Goal: Information Seeking & Learning: Learn about a topic

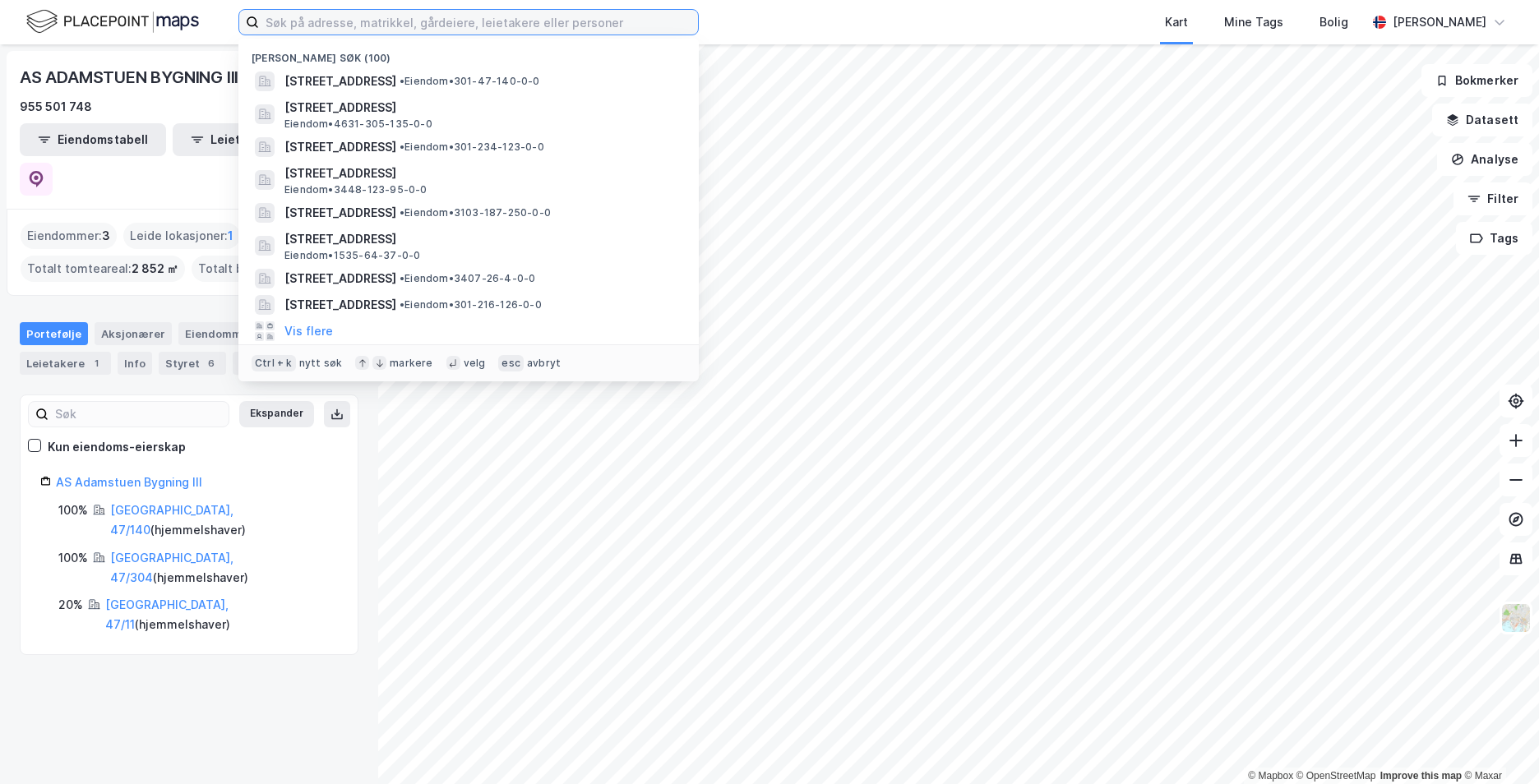
click at [442, 23] on input at bounding box center [478, 22] width 439 height 24
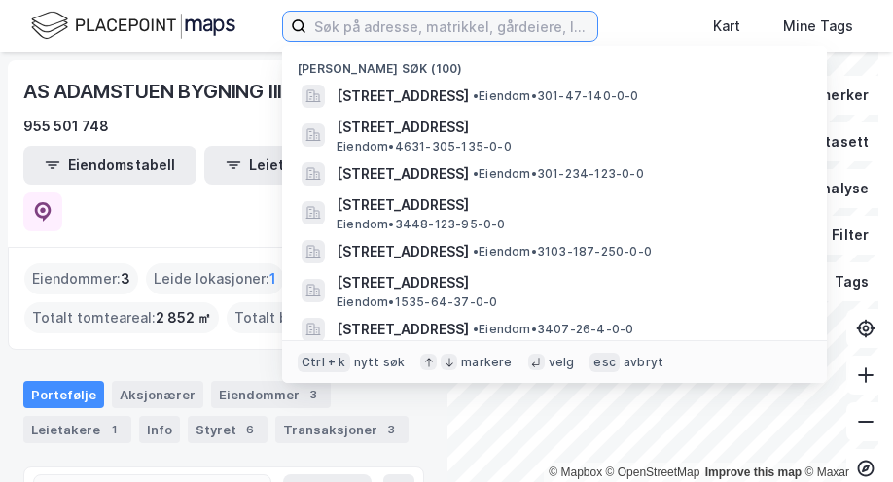
click at [344, 23] on input at bounding box center [451, 26] width 291 height 29
paste input "Nedre Sprenåsen 77, 3559 Flå"
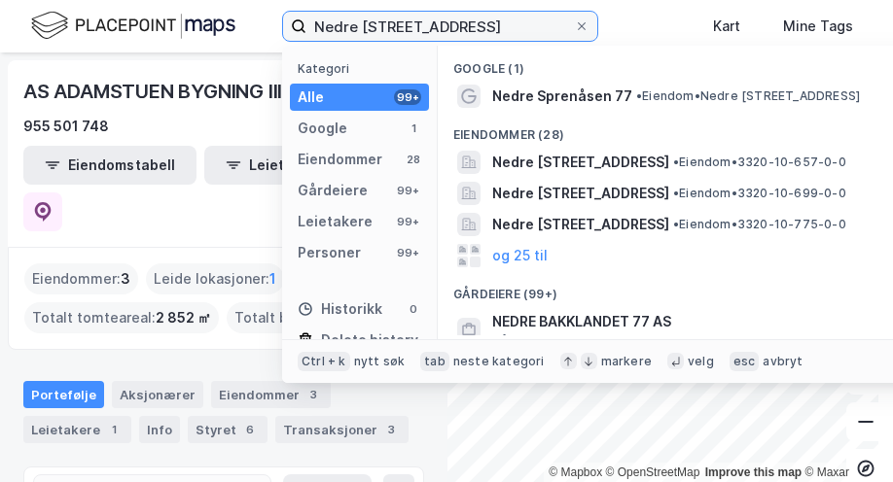
type input "Nedre Sprenåsen 77, 3559 Flå"
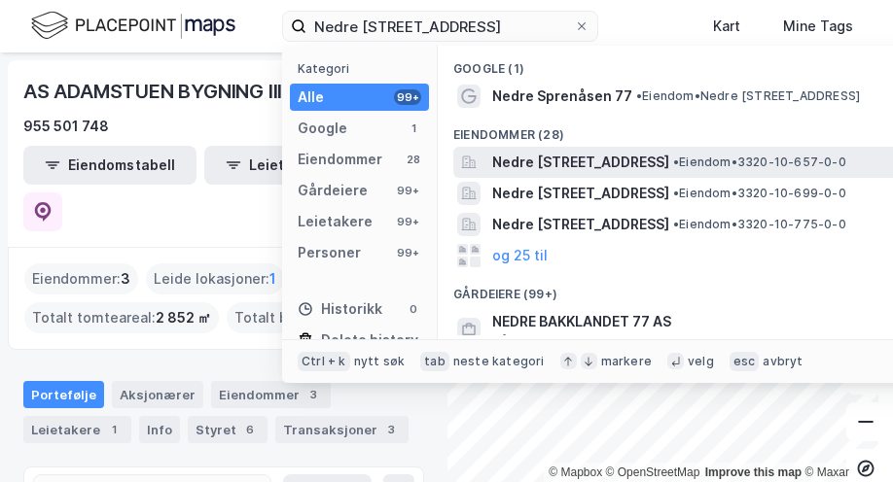
click at [669, 151] on span "Nedre [STREET_ADDRESS]" at bounding box center [580, 162] width 177 height 23
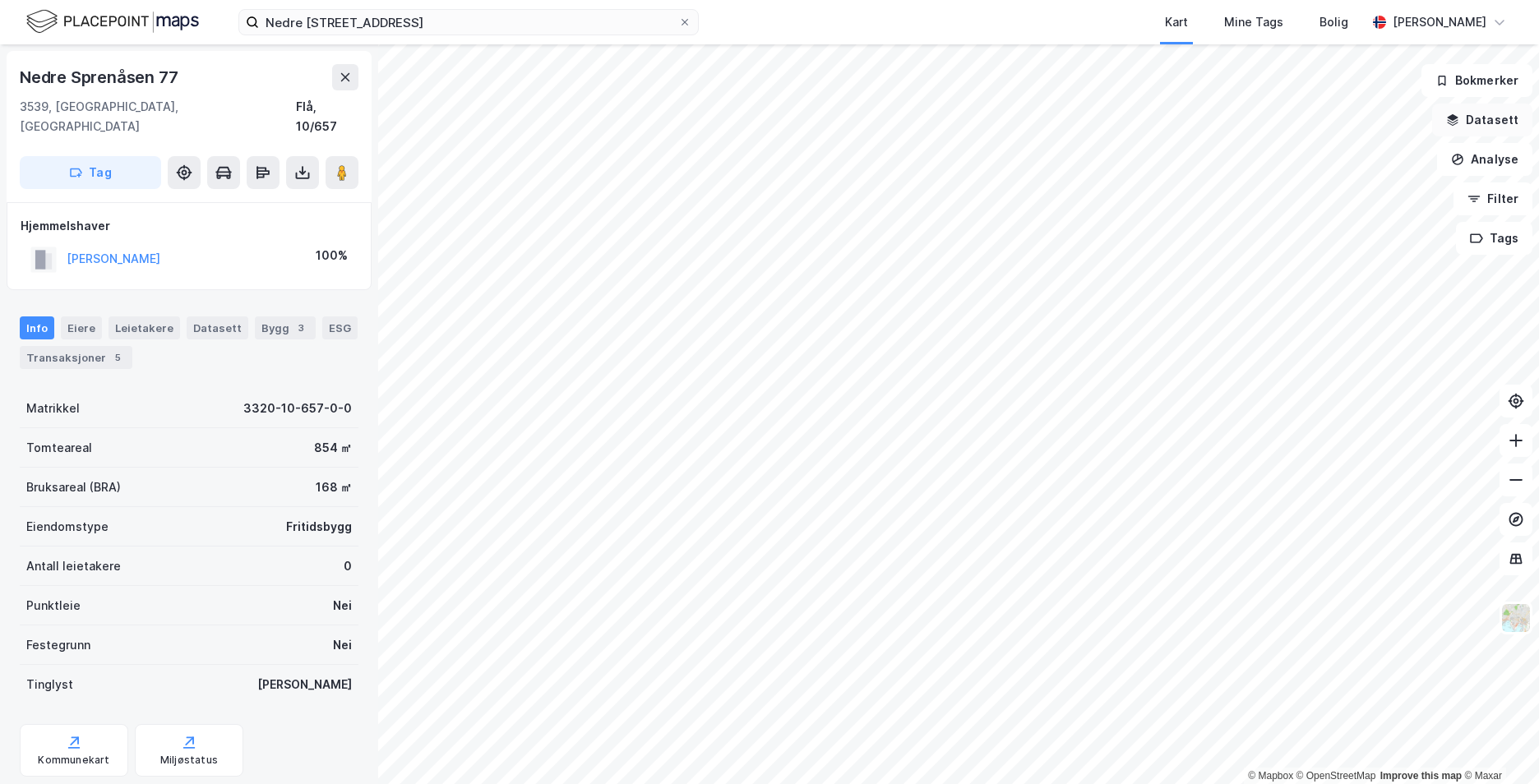
click at [1452, 122] on icon "button" at bounding box center [1453, 123] width 11 height 4
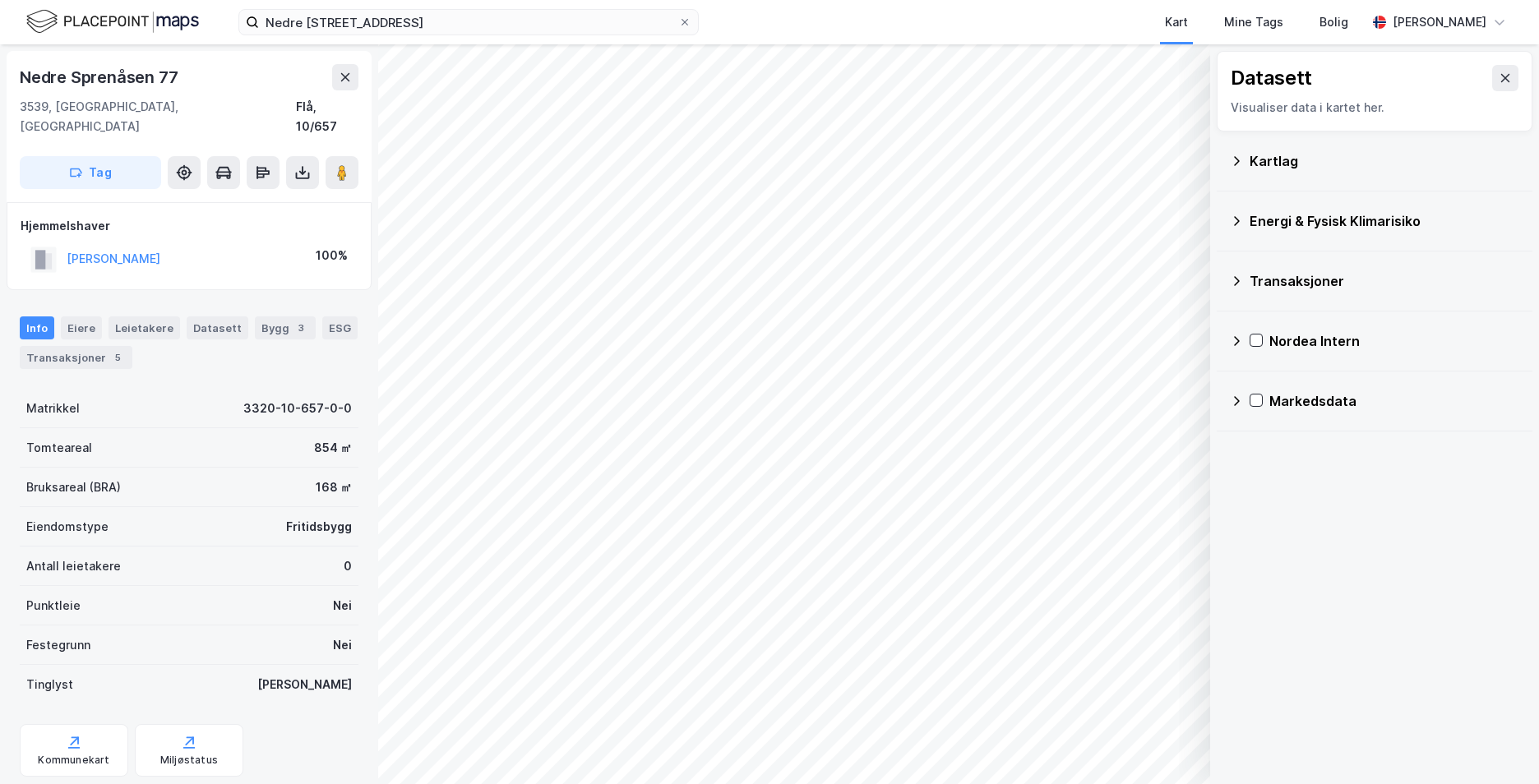
click at [1240, 162] on icon at bounding box center [1236, 161] width 14 height 14
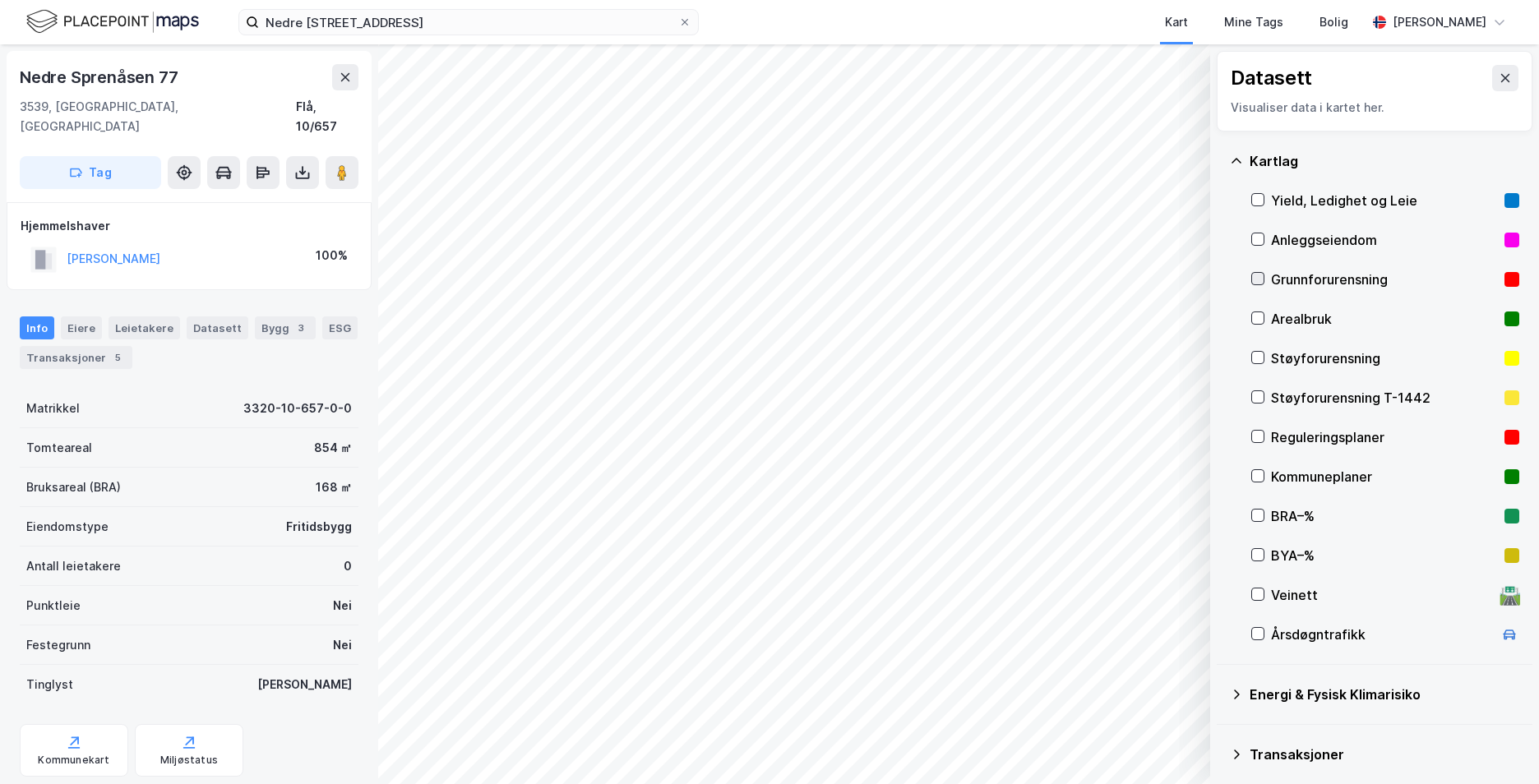
click at [1257, 276] on icon at bounding box center [1258, 279] width 12 height 12
click at [1237, 159] on icon at bounding box center [1236, 161] width 10 height 5
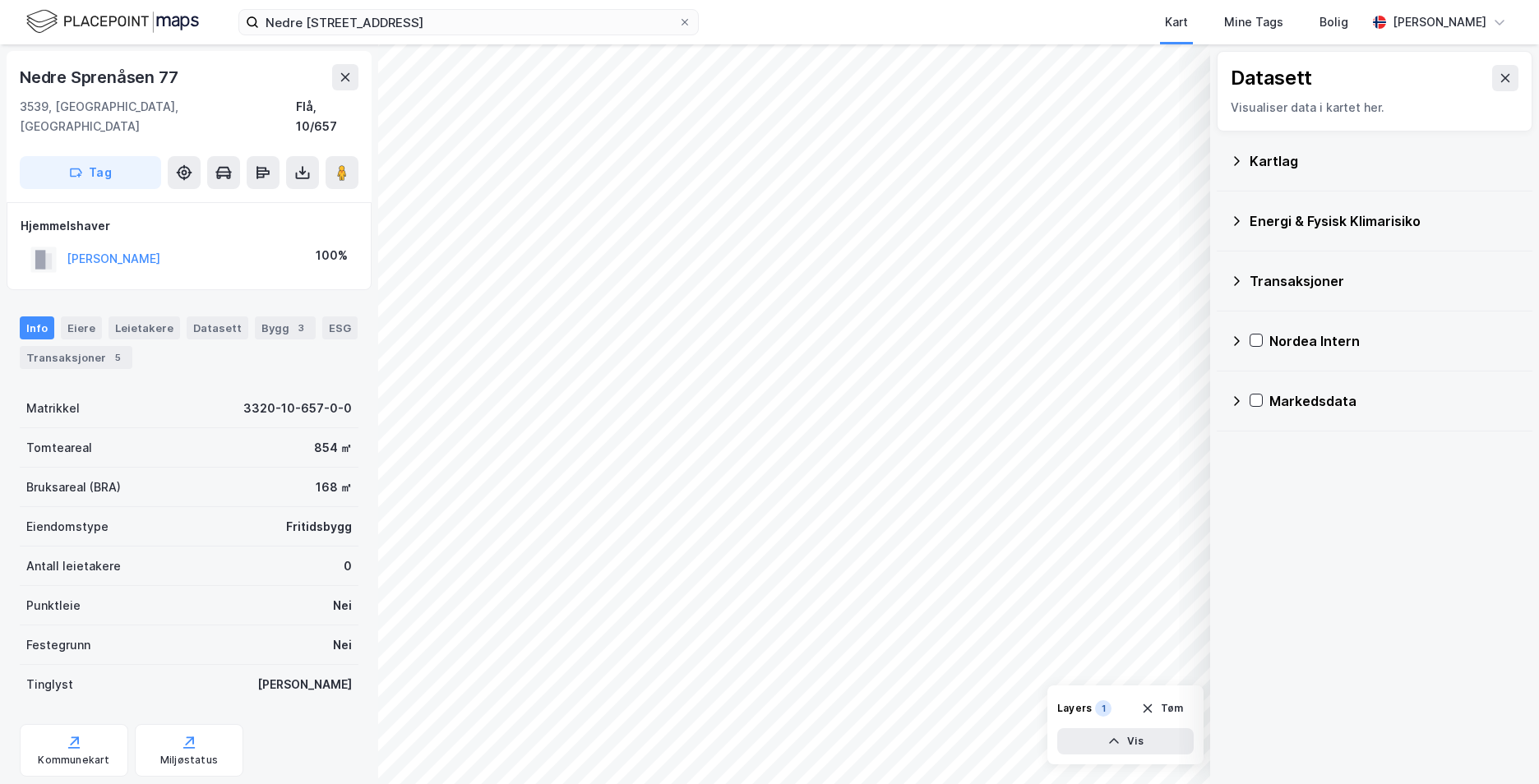
click at [1238, 219] on icon at bounding box center [1236, 221] width 14 height 14
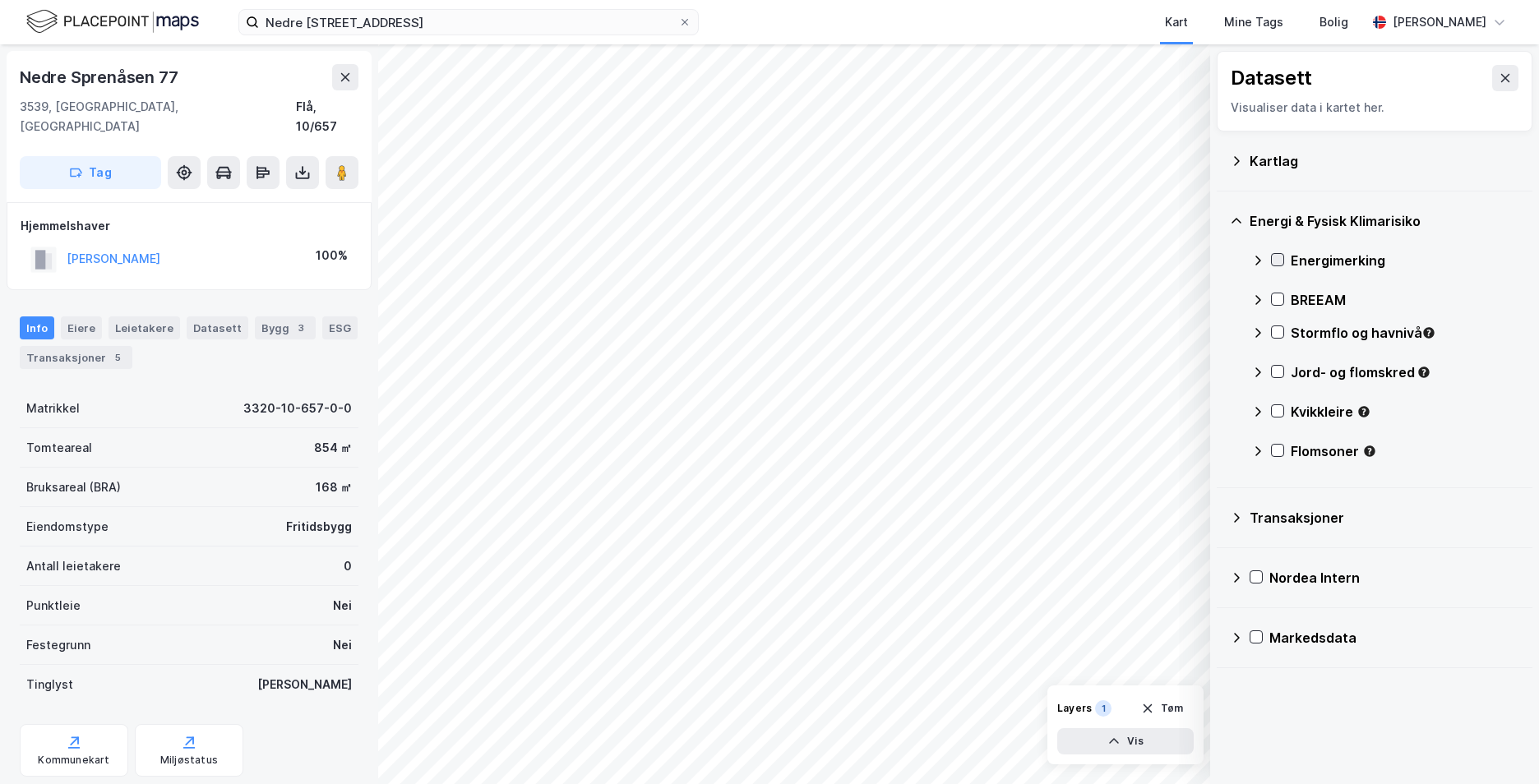
click at [1276, 258] on icon at bounding box center [1278, 260] width 12 height 12
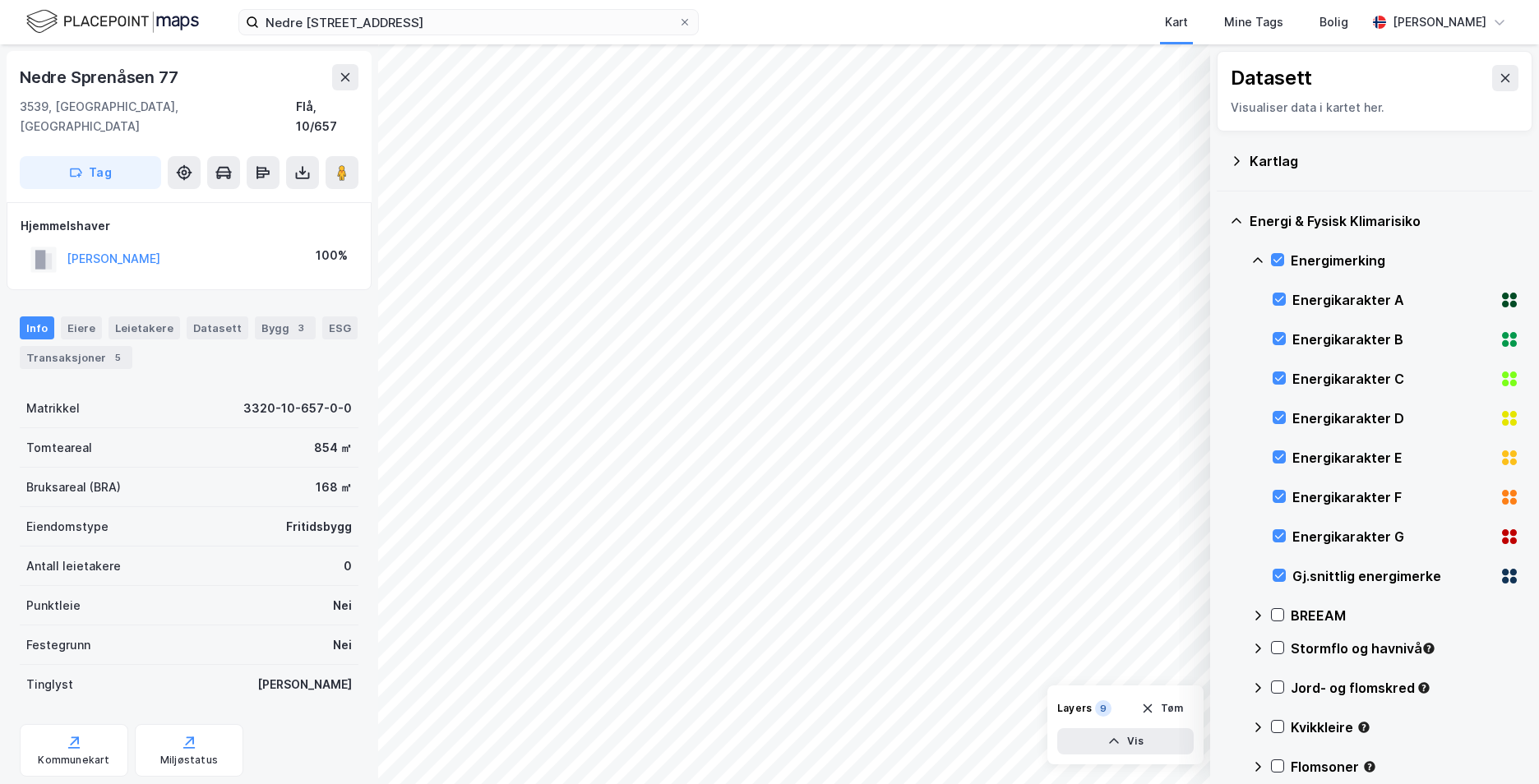
click at [1252, 256] on icon at bounding box center [1258, 261] width 14 height 14
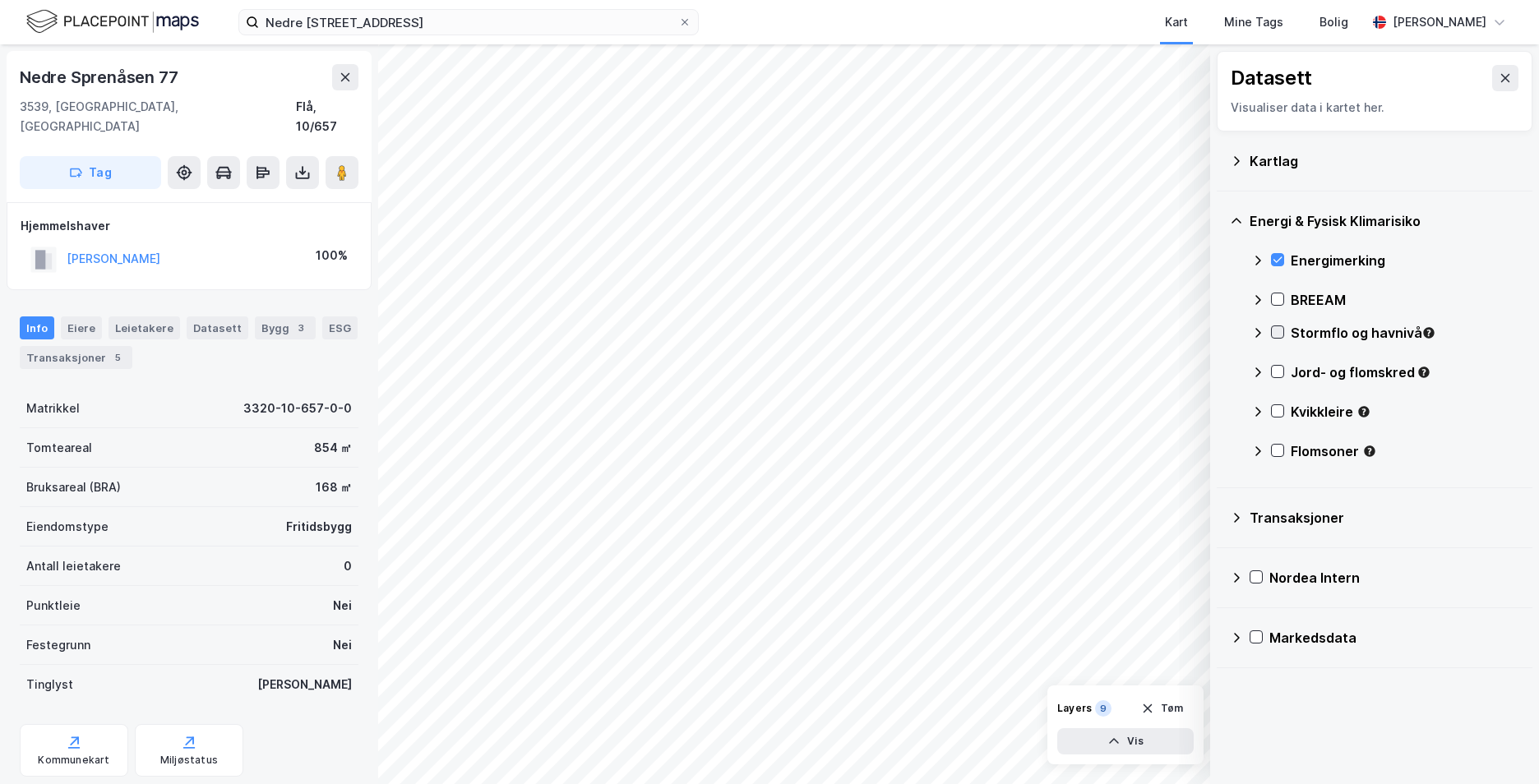
click at [1280, 330] on icon at bounding box center [1278, 332] width 12 height 12
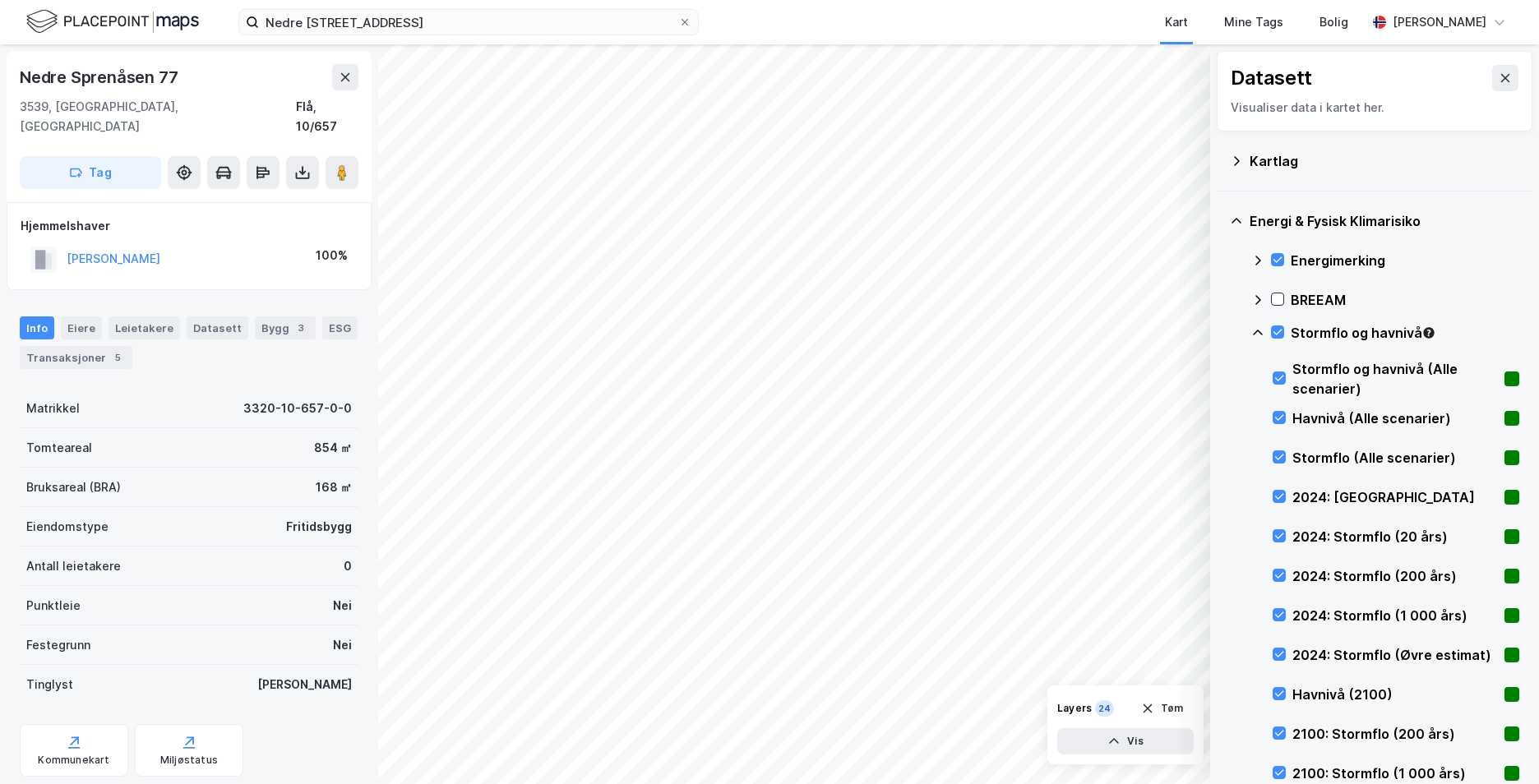
click at [1259, 326] on icon at bounding box center [1258, 333] width 14 height 14
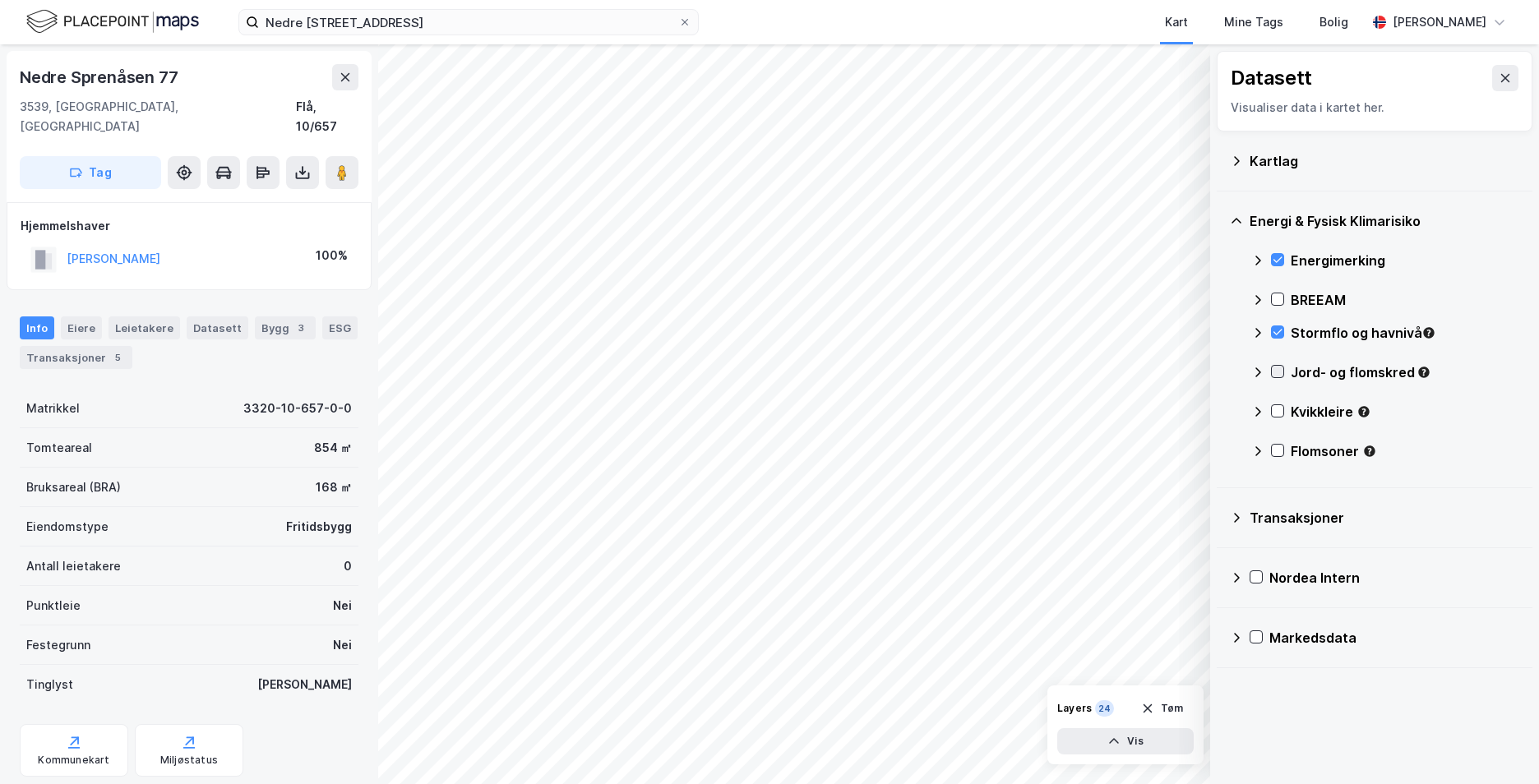
click at [1277, 371] on icon at bounding box center [1278, 372] width 12 height 12
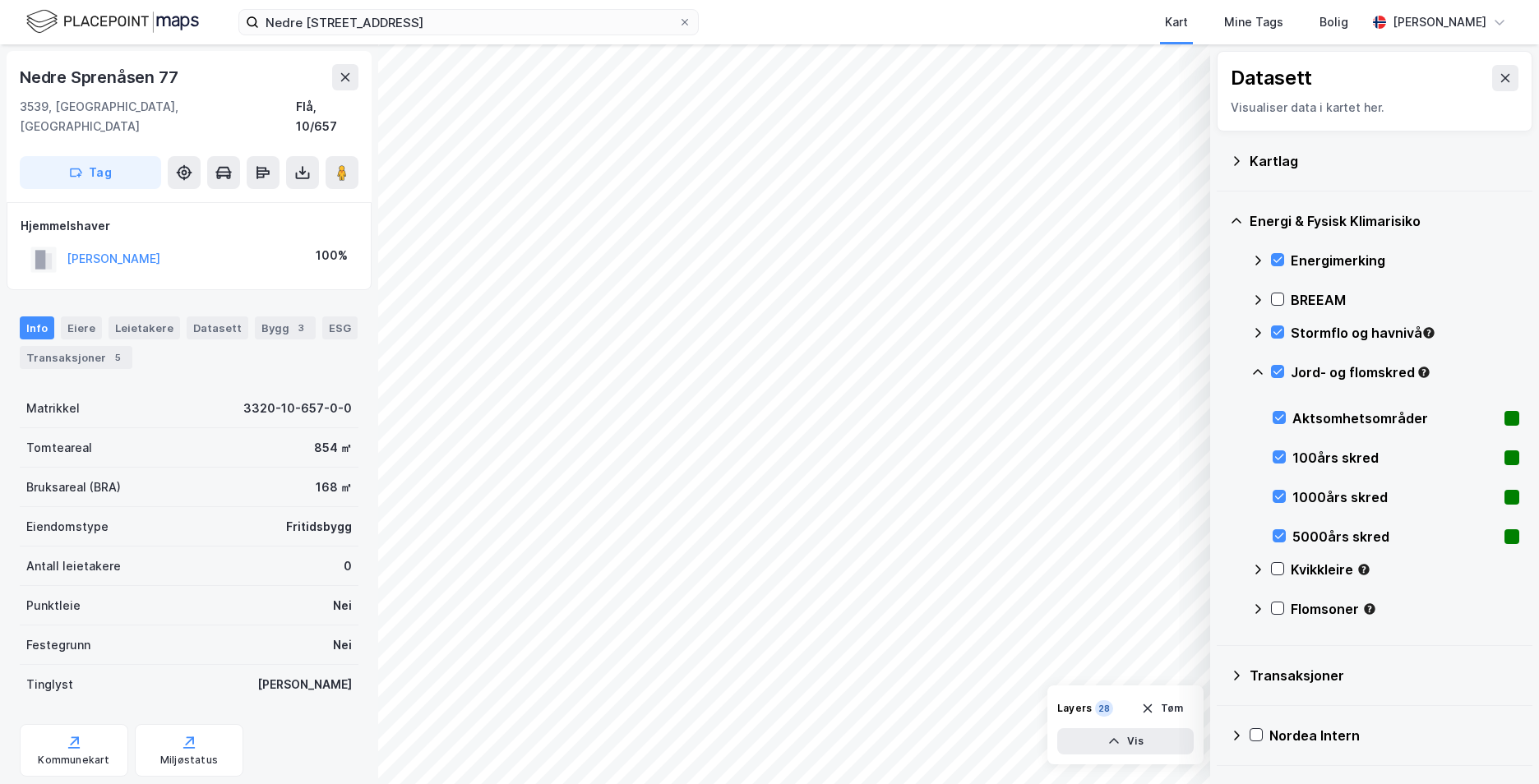
click at [1258, 372] on icon at bounding box center [1258, 373] width 14 height 14
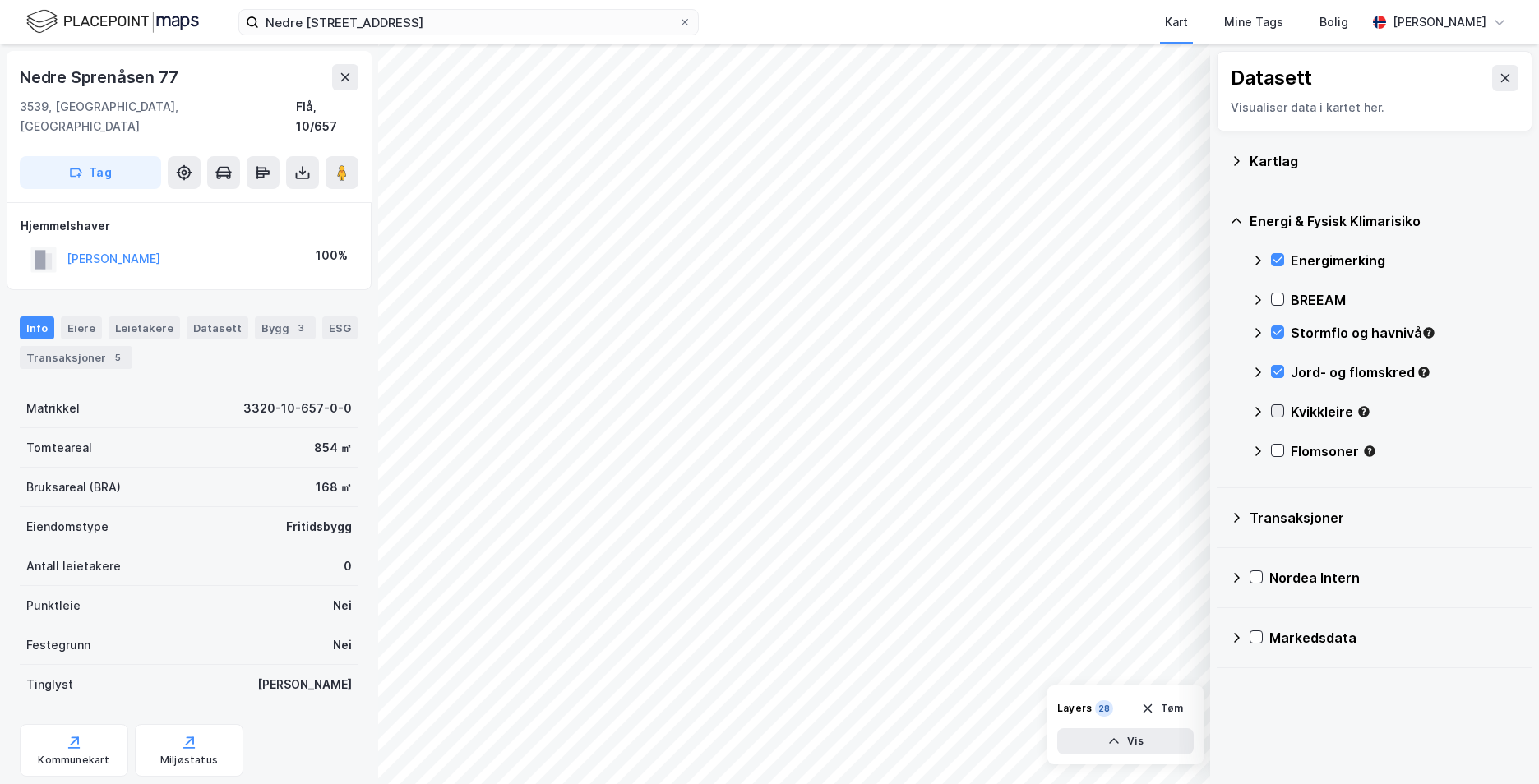
click at [1280, 411] on icon at bounding box center [1278, 411] width 9 height 6
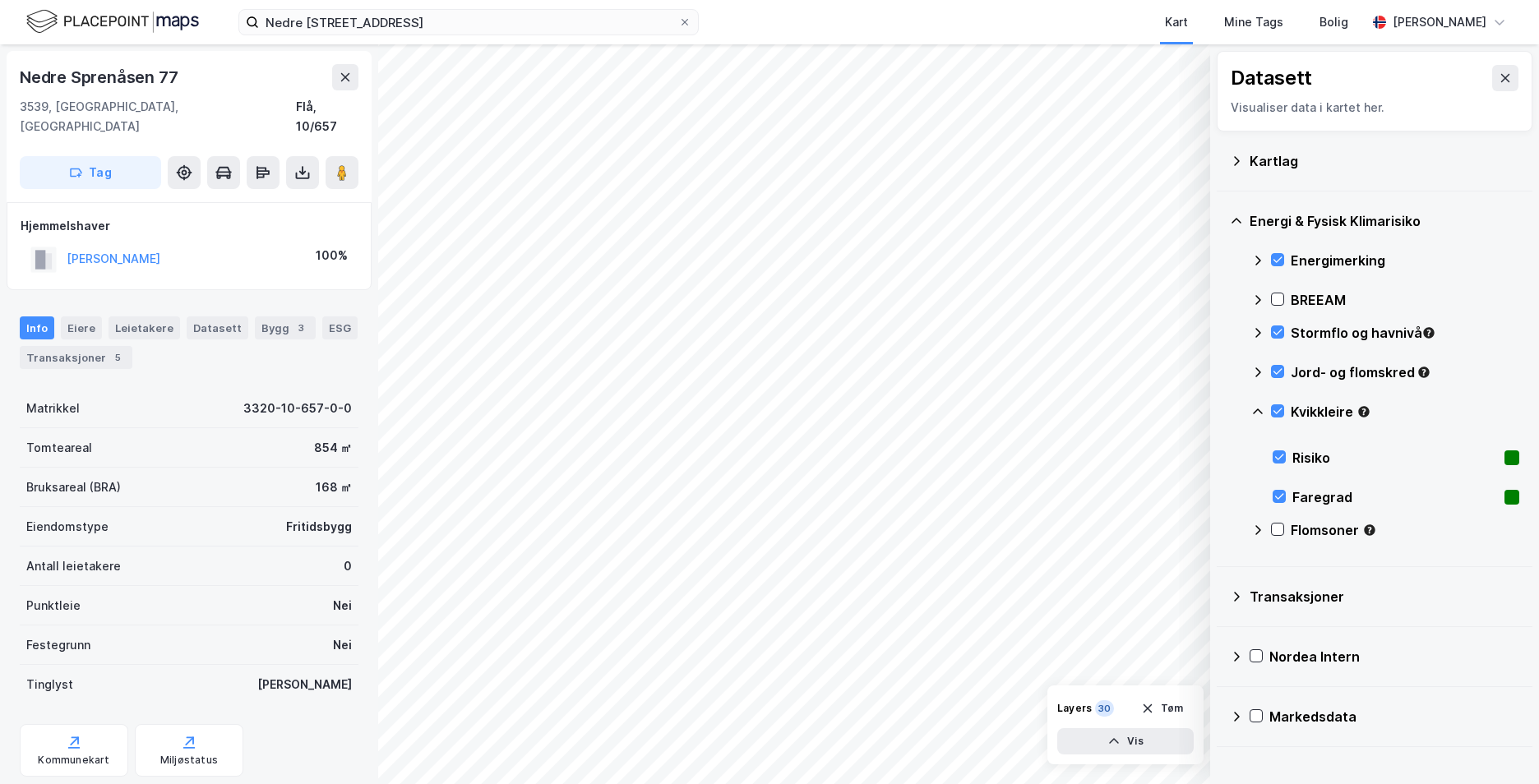
click at [1263, 410] on icon at bounding box center [1258, 411] width 14 height 14
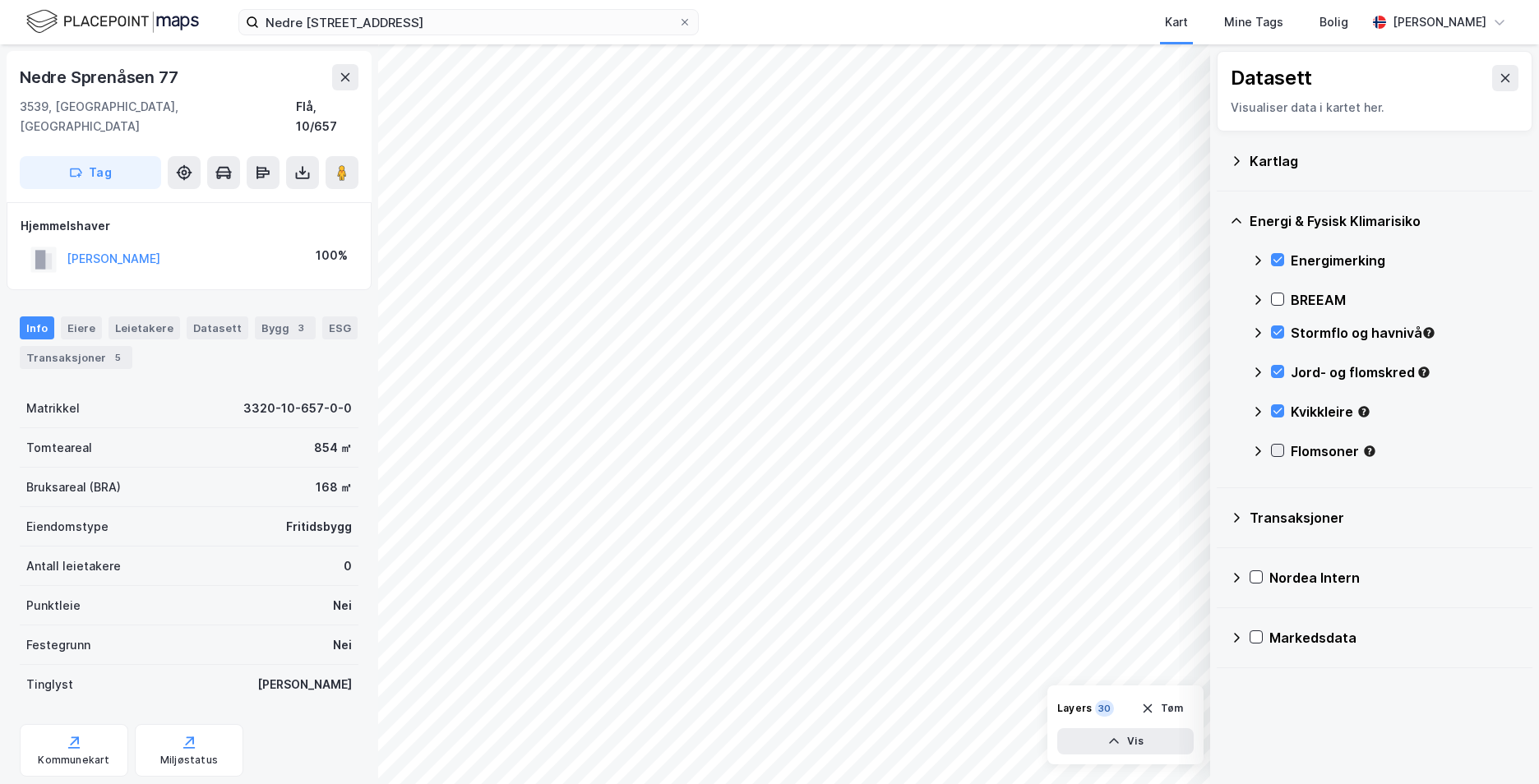
click at [1275, 449] on icon at bounding box center [1278, 450] width 12 height 12
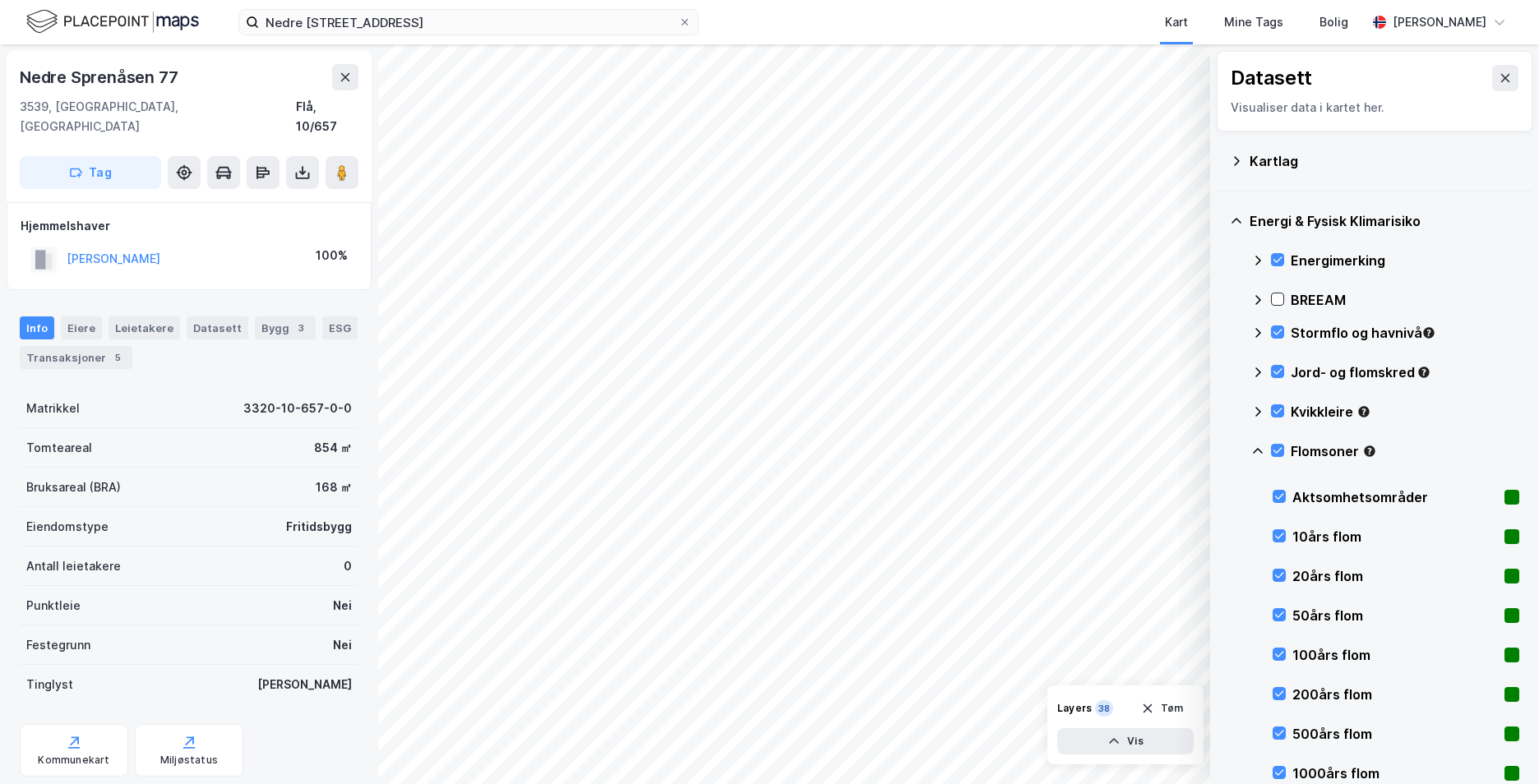
click at [1256, 451] on icon at bounding box center [1258, 451] width 14 height 14
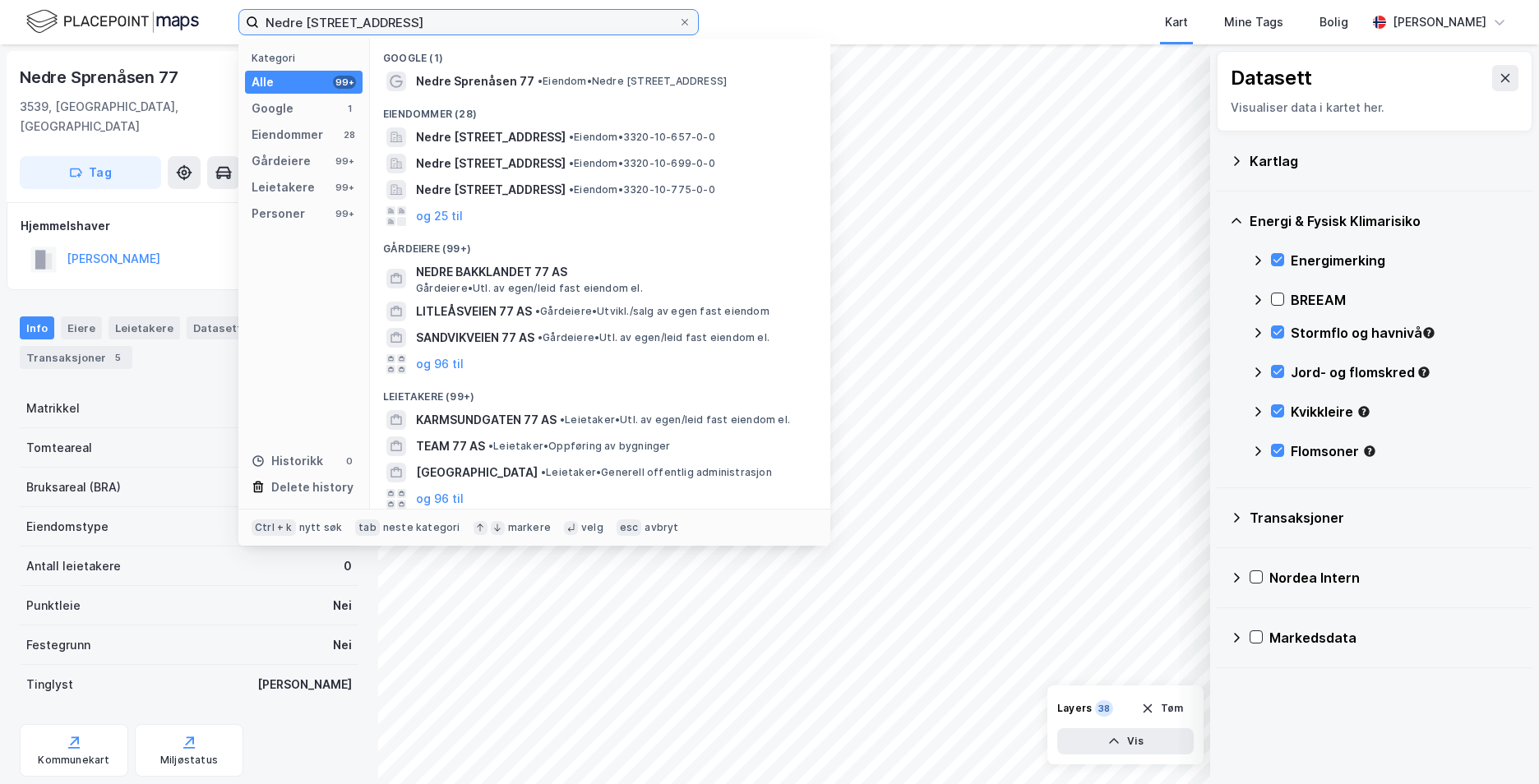
drag, startPoint x: 464, startPoint y: 21, endPoint x: 143, endPoint y: 39, distance: 321.5
click at [149, 36] on div "Nedre Sprenåsen 77, 3559 Flå Kategori Alle 99+ Google 1 Eiendommer 28 Gårdeiere…" at bounding box center [769, 22] width 1539 height 45
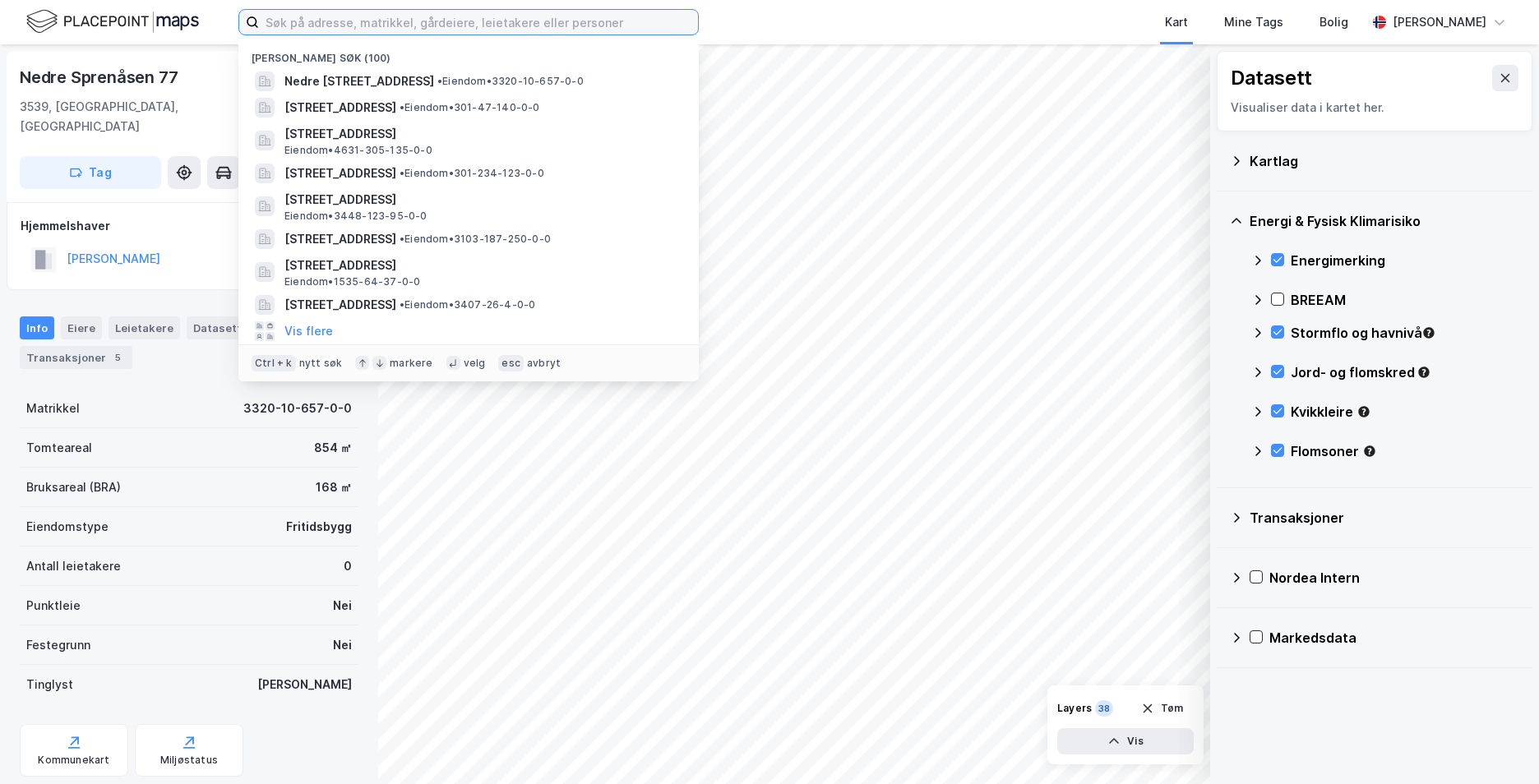
paste input "[STREET_ADDRESS]"
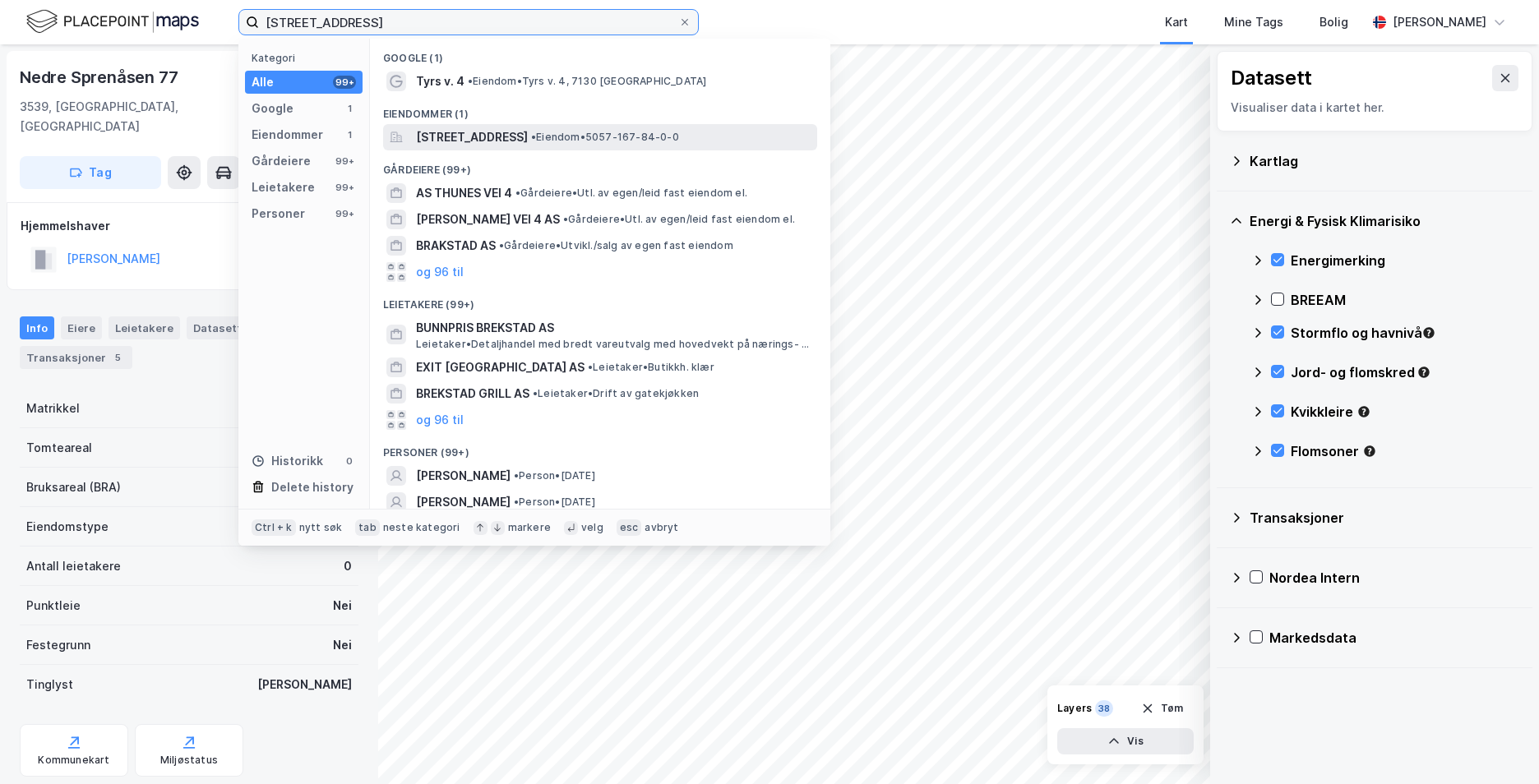
type input "[STREET_ADDRESS]"
click at [527, 139] on span "[STREET_ADDRESS]" at bounding box center [472, 137] width 112 height 19
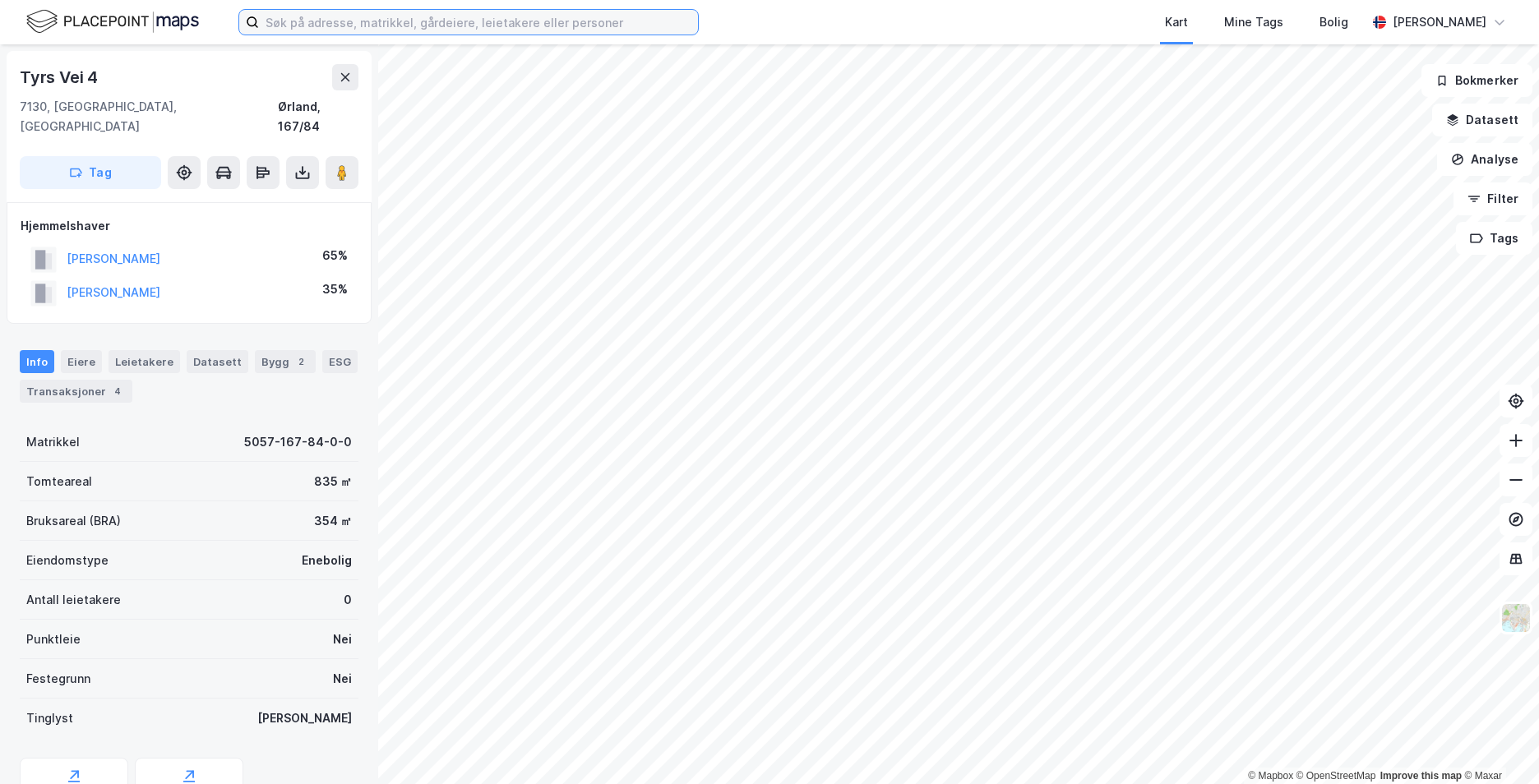
click at [435, 23] on input at bounding box center [478, 22] width 439 height 24
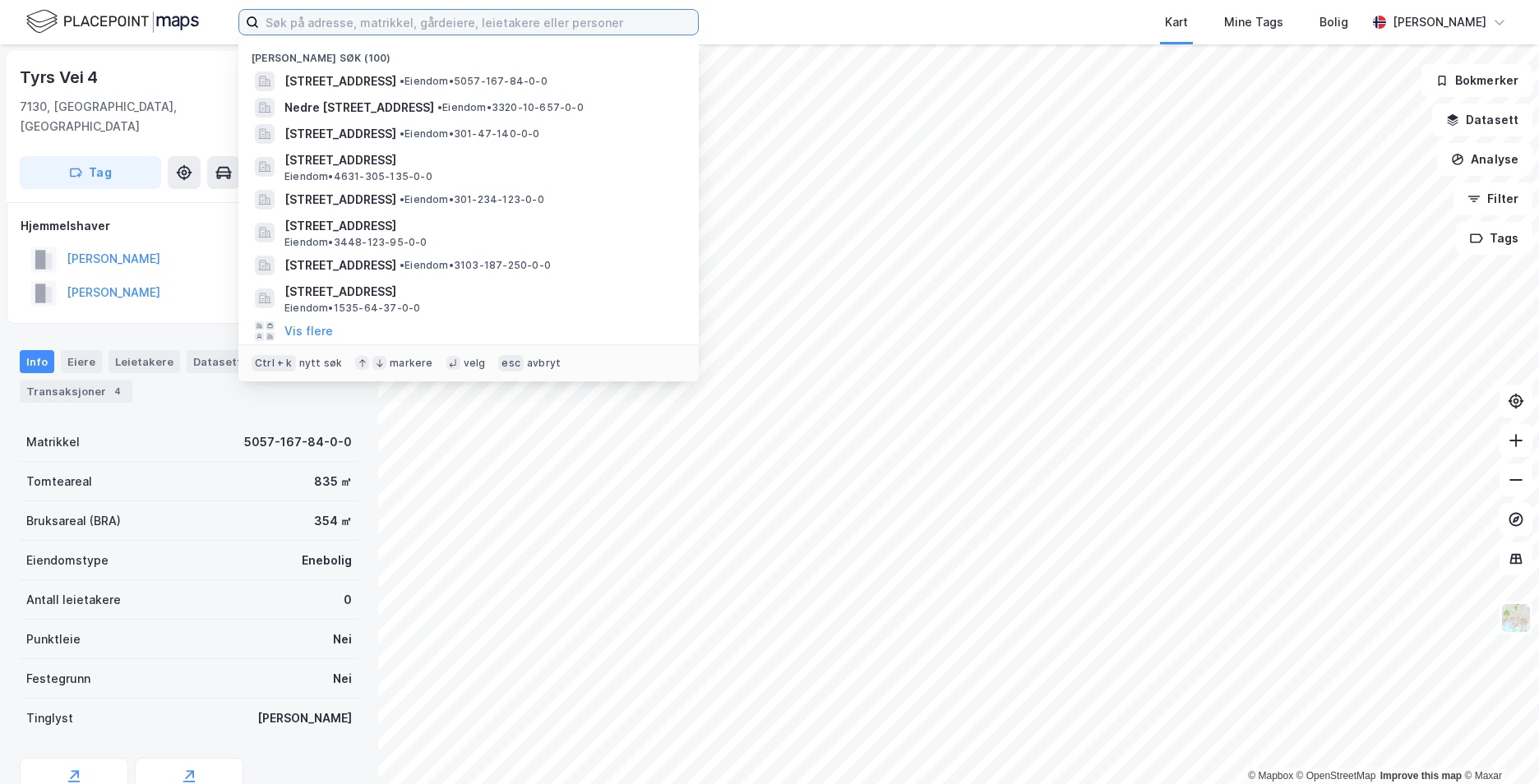
paste input "[STREET_ADDRESS]"
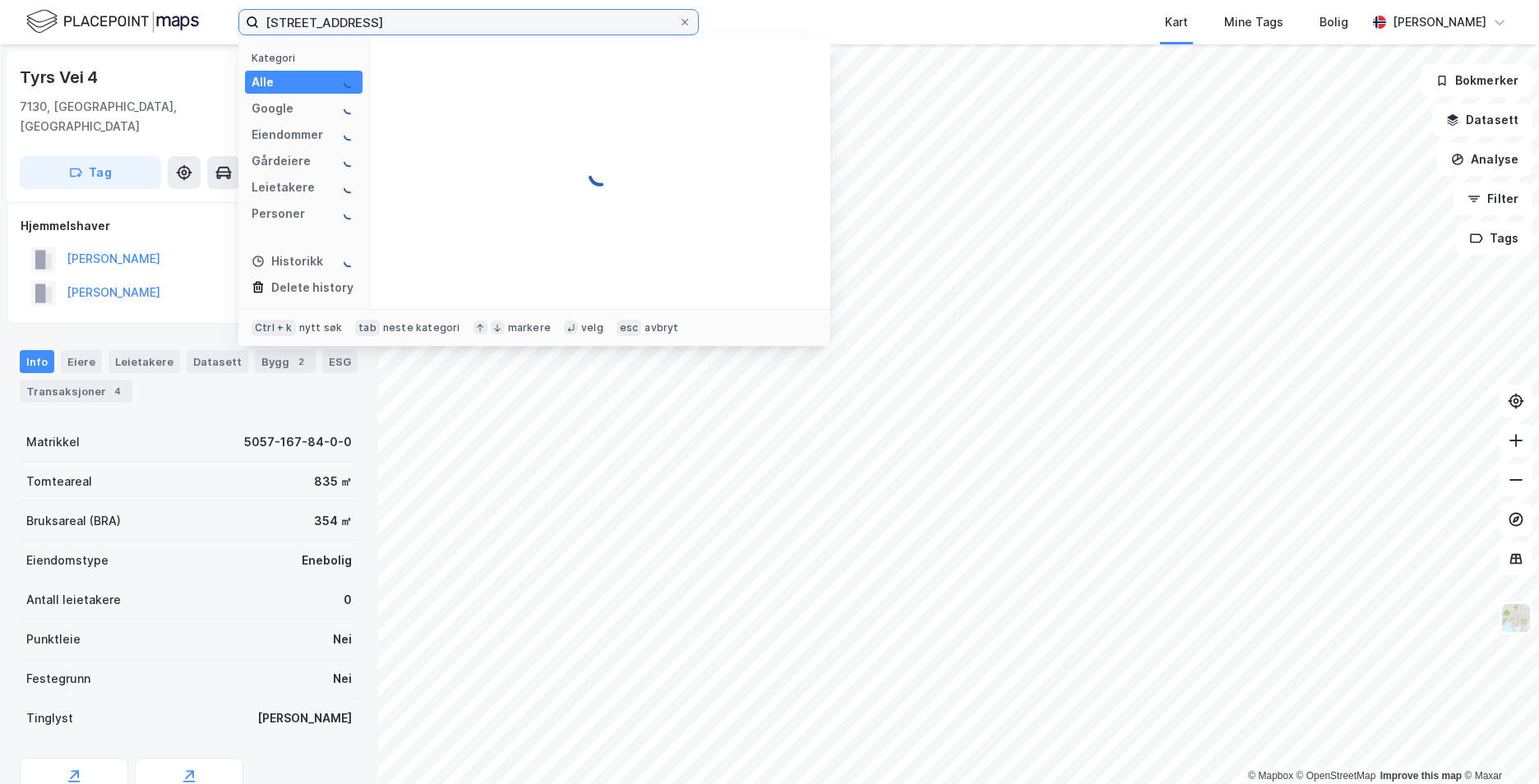
type input "[STREET_ADDRESS]"
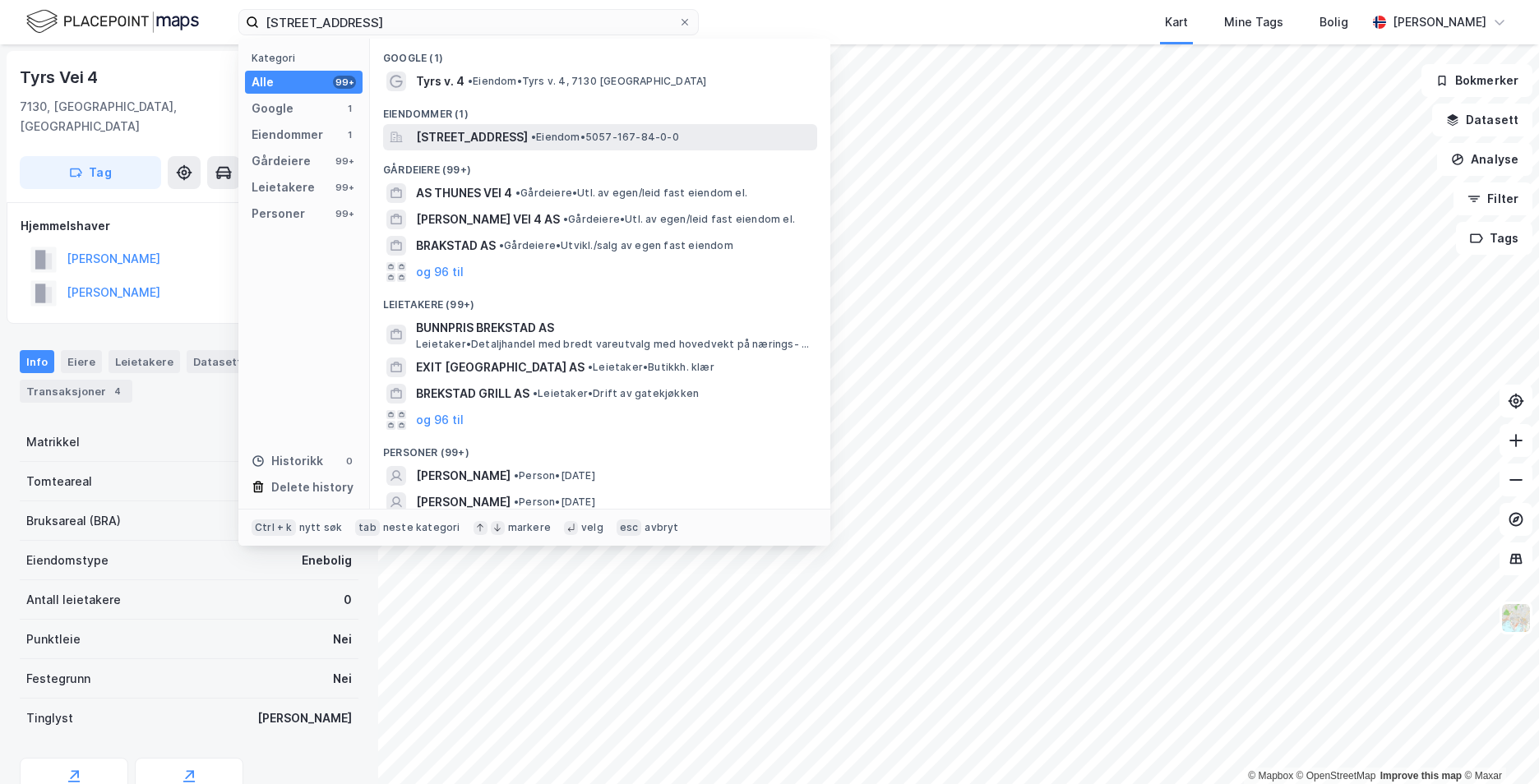
click at [433, 142] on span "[STREET_ADDRESS]" at bounding box center [472, 137] width 112 height 19
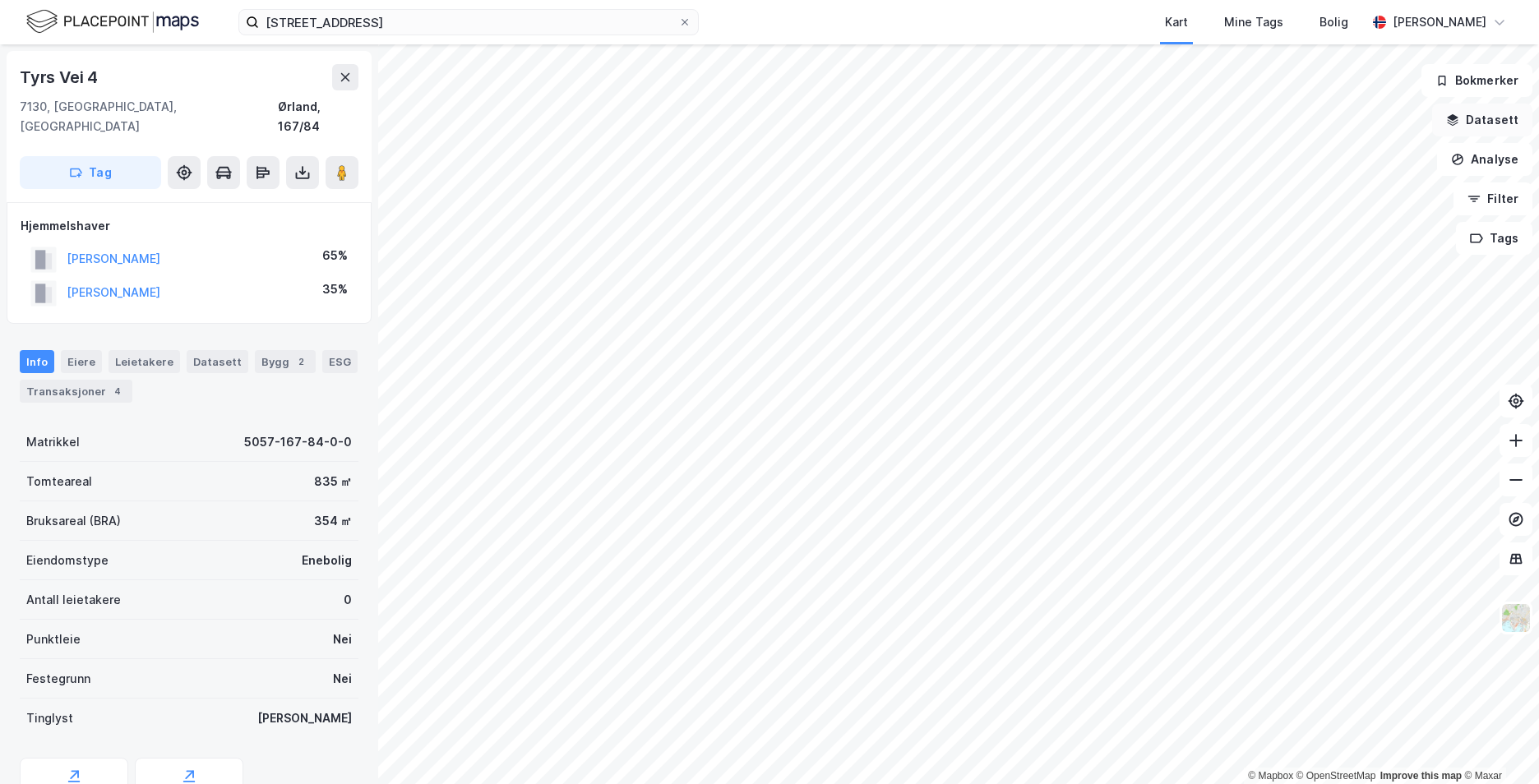
click at [1464, 120] on button "Datasett" at bounding box center [1482, 120] width 101 height 33
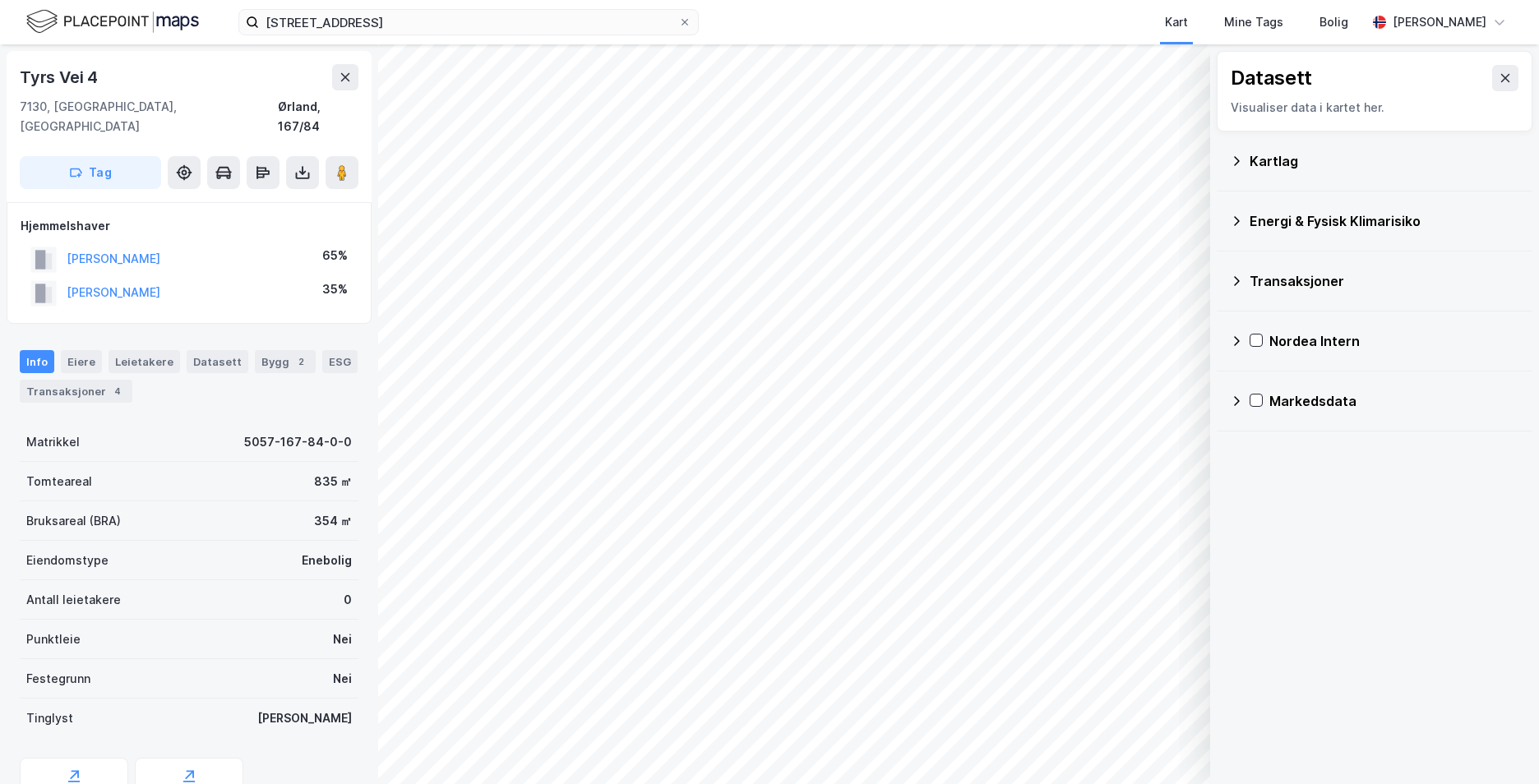
click at [1238, 220] on icon at bounding box center [1236, 221] width 6 height 10
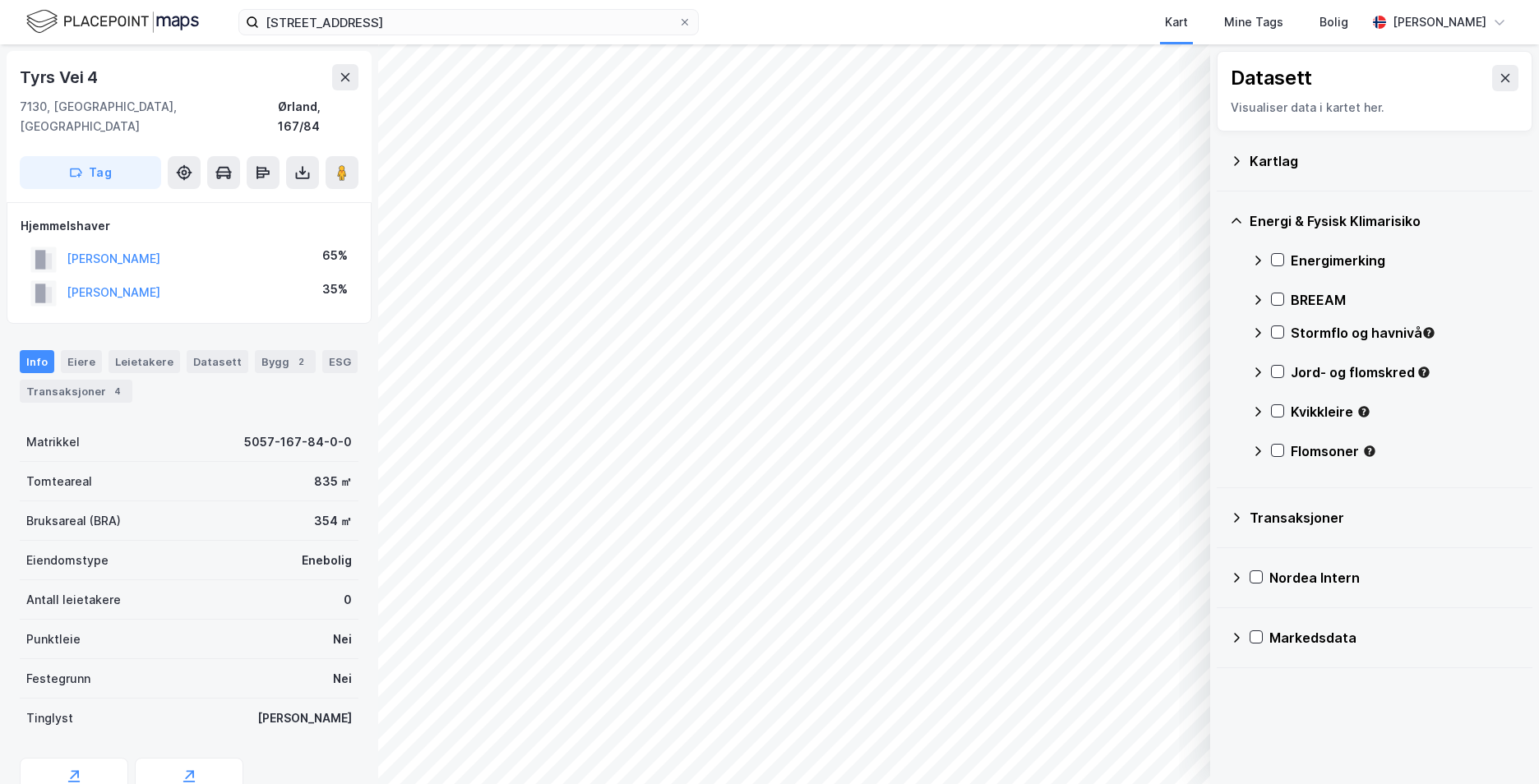
click at [1230, 151] on div "Kartlag" at bounding box center [1374, 161] width 289 height 40
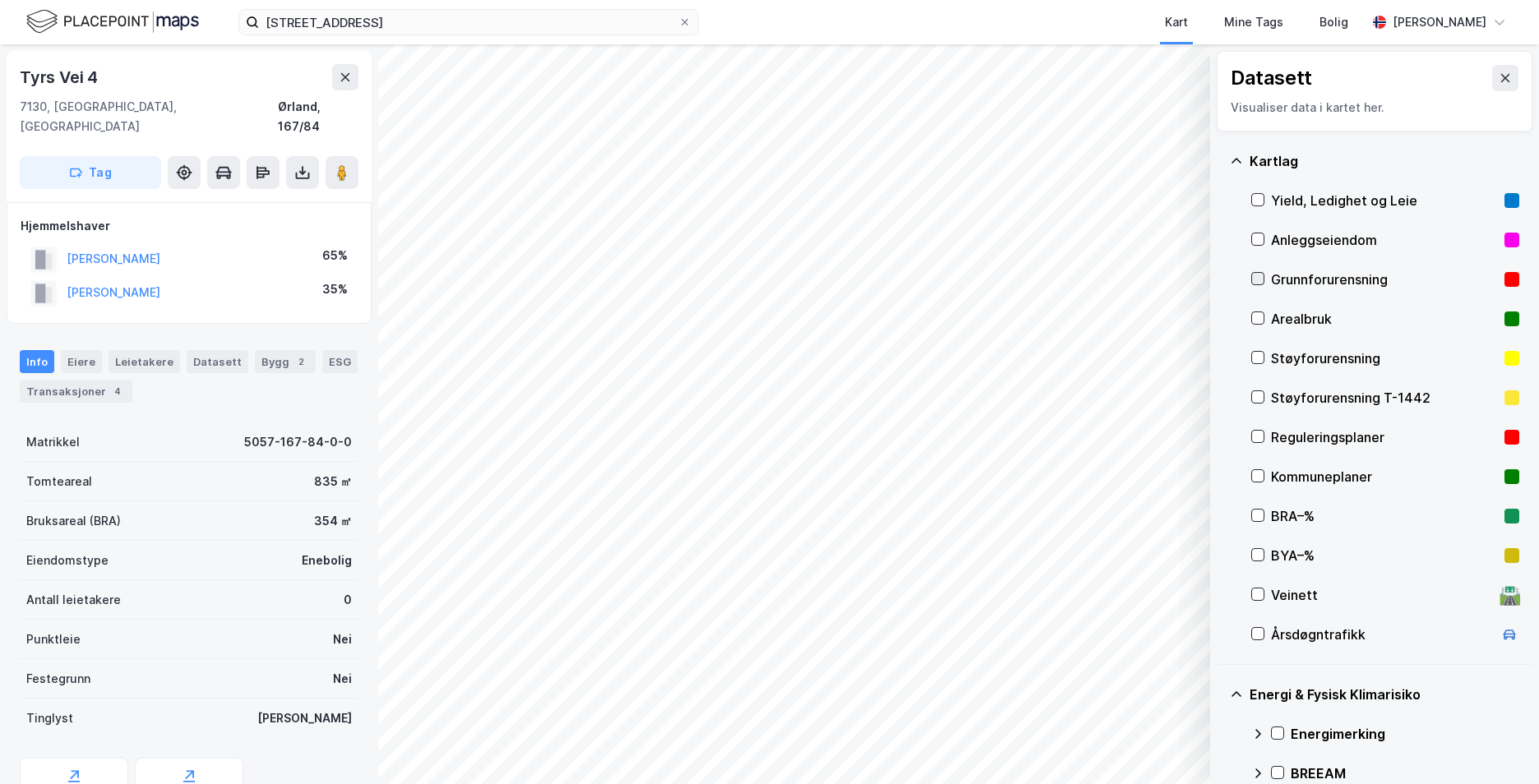
click at [1261, 281] on icon at bounding box center [1258, 279] width 12 height 12
click at [1240, 160] on icon at bounding box center [1236, 161] width 14 height 14
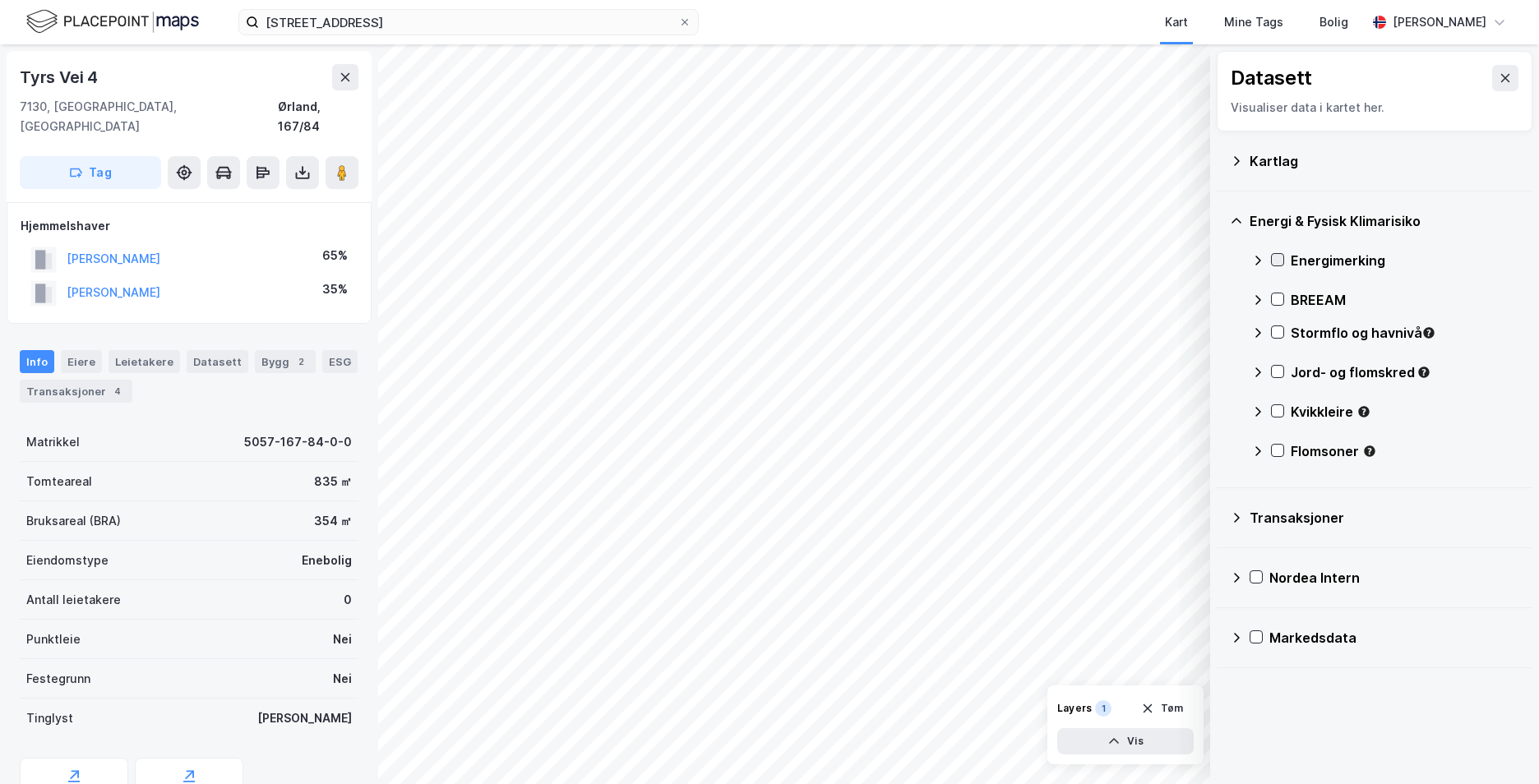
click at [1277, 258] on icon at bounding box center [1278, 260] width 12 height 12
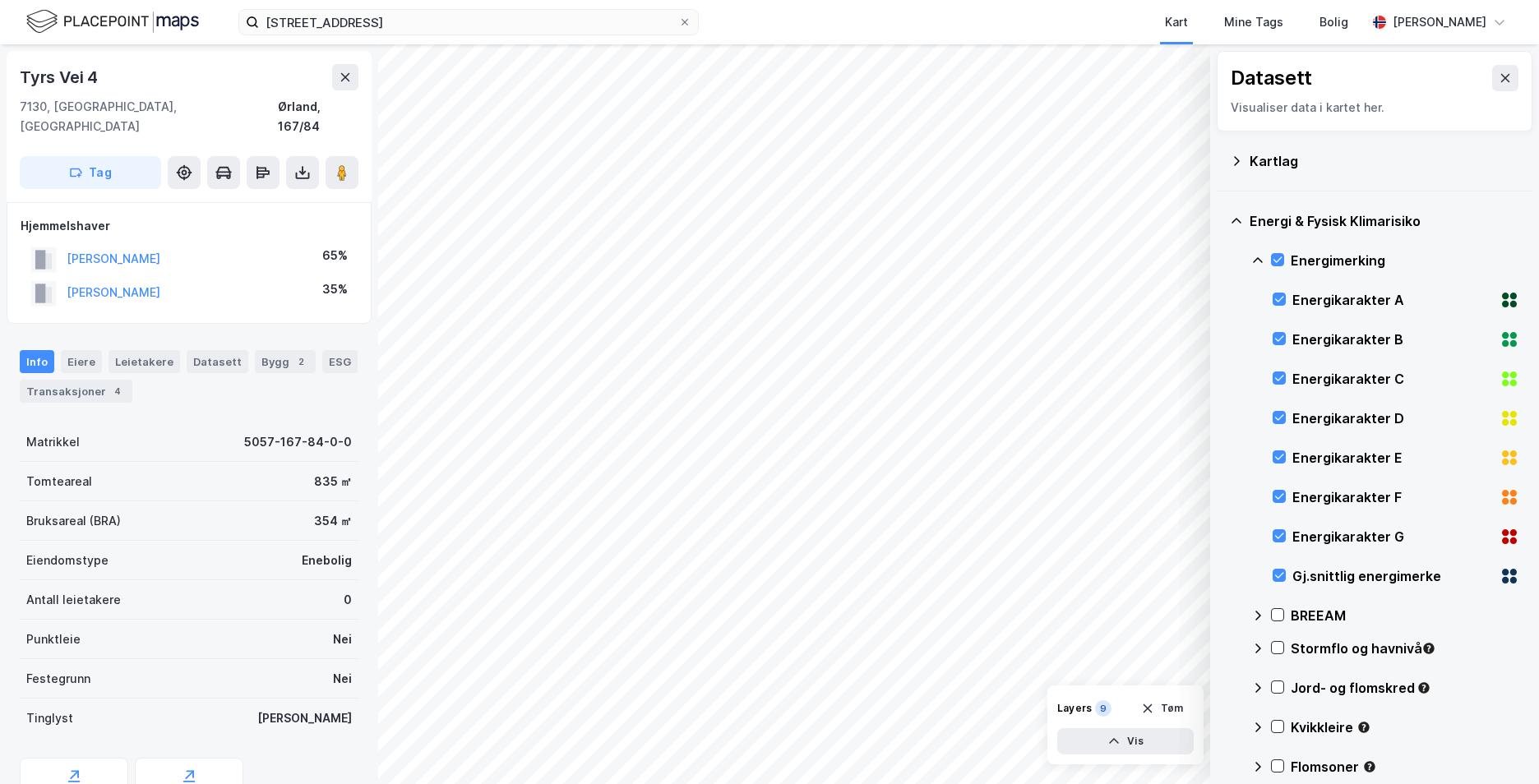
click at [1263, 259] on icon at bounding box center [1258, 261] width 14 height 14
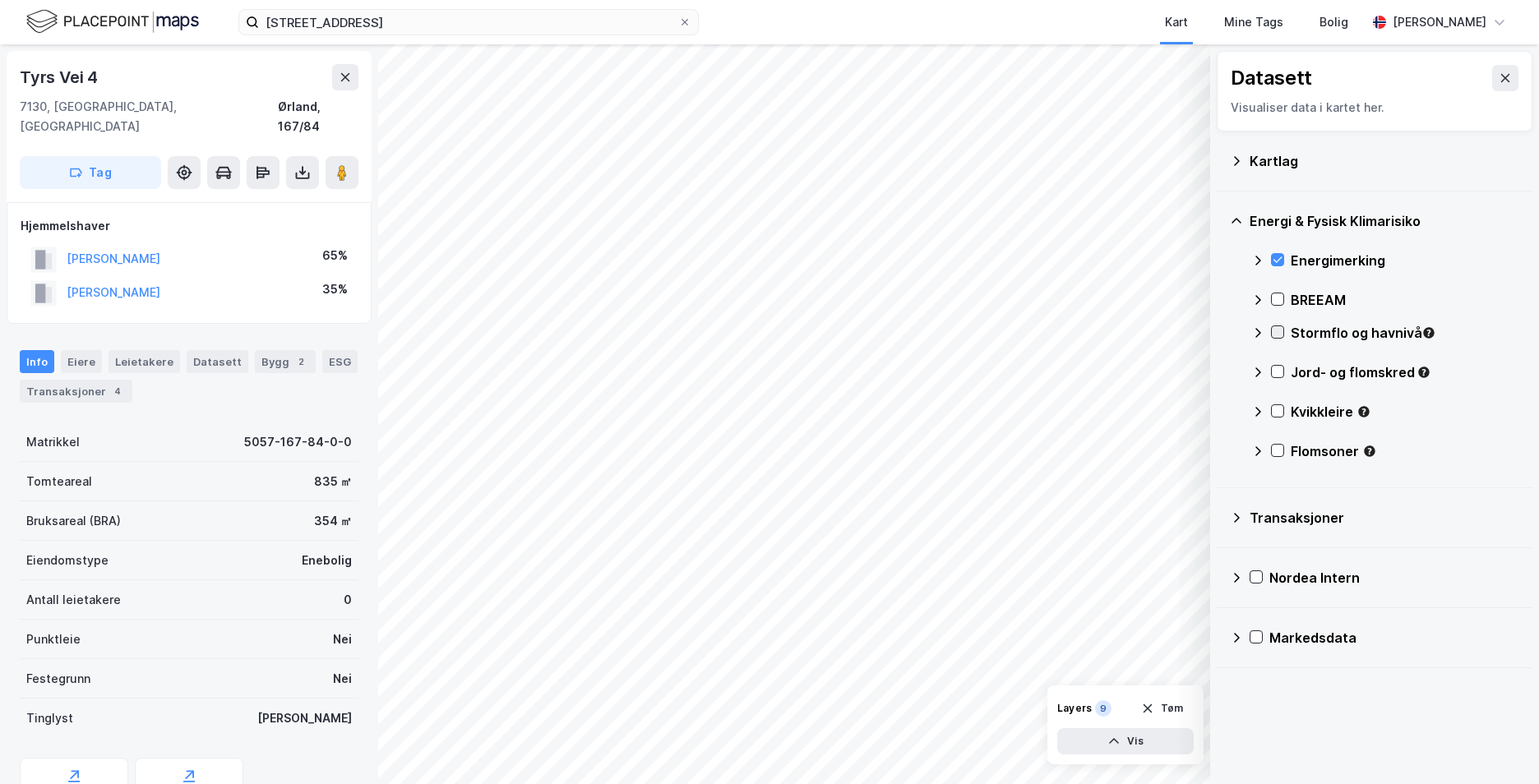
click at [1273, 326] on icon at bounding box center [1278, 332] width 12 height 12
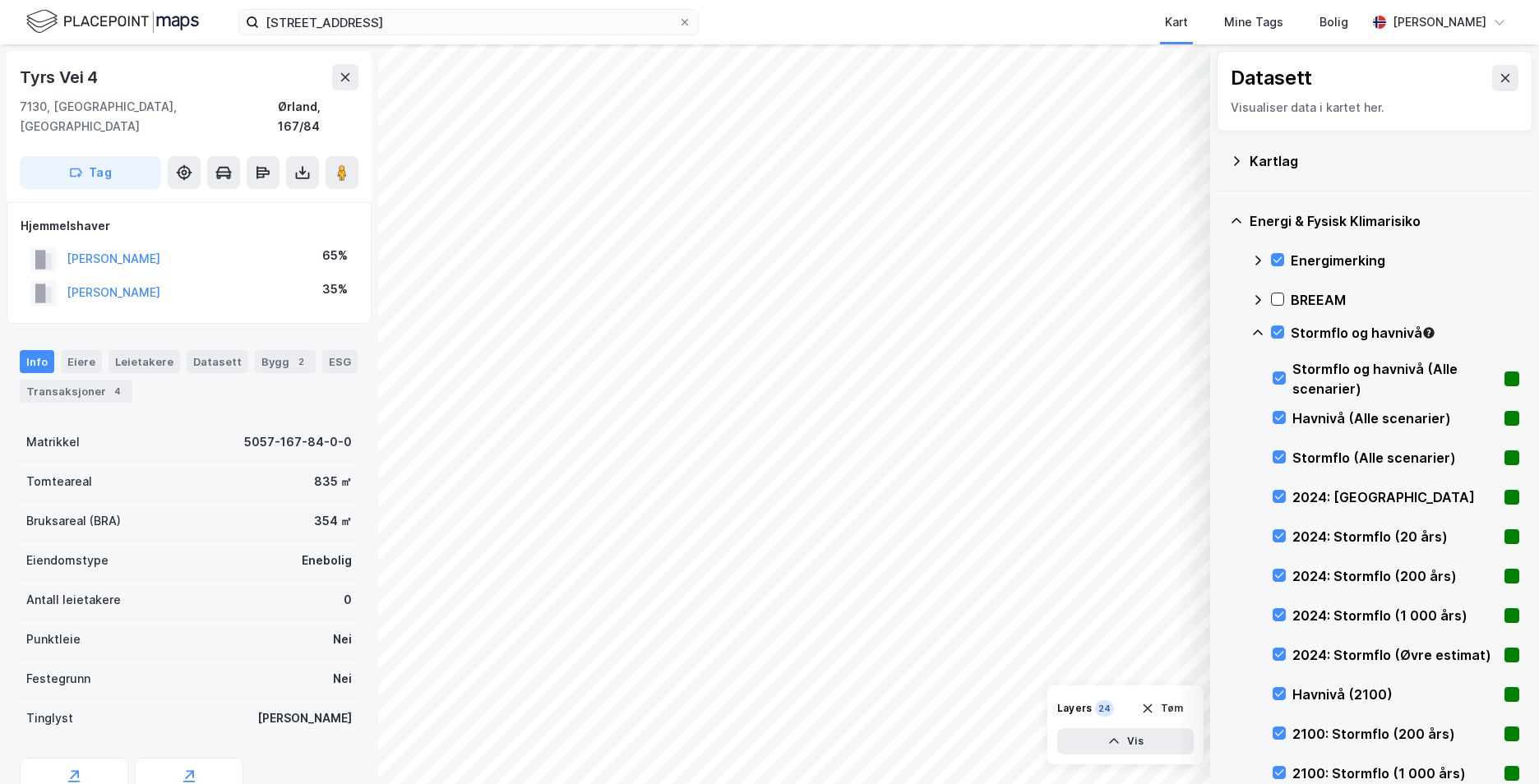
click at [1261, 329] on icon at bounding box center [1258, 333] width 14 height 14
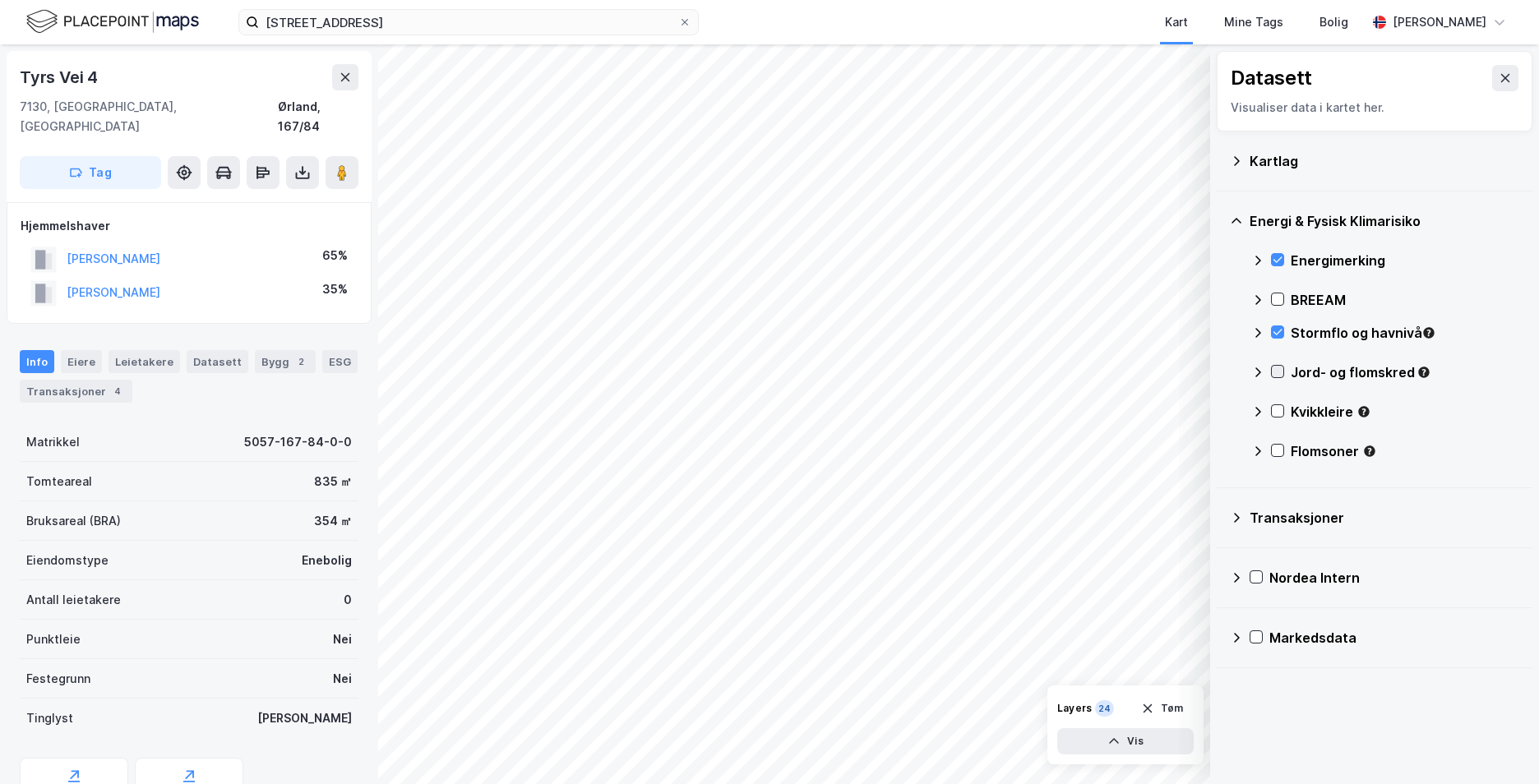
click at [1275, 371] on icon at bounding box center [1278, 372] width 12 height 12
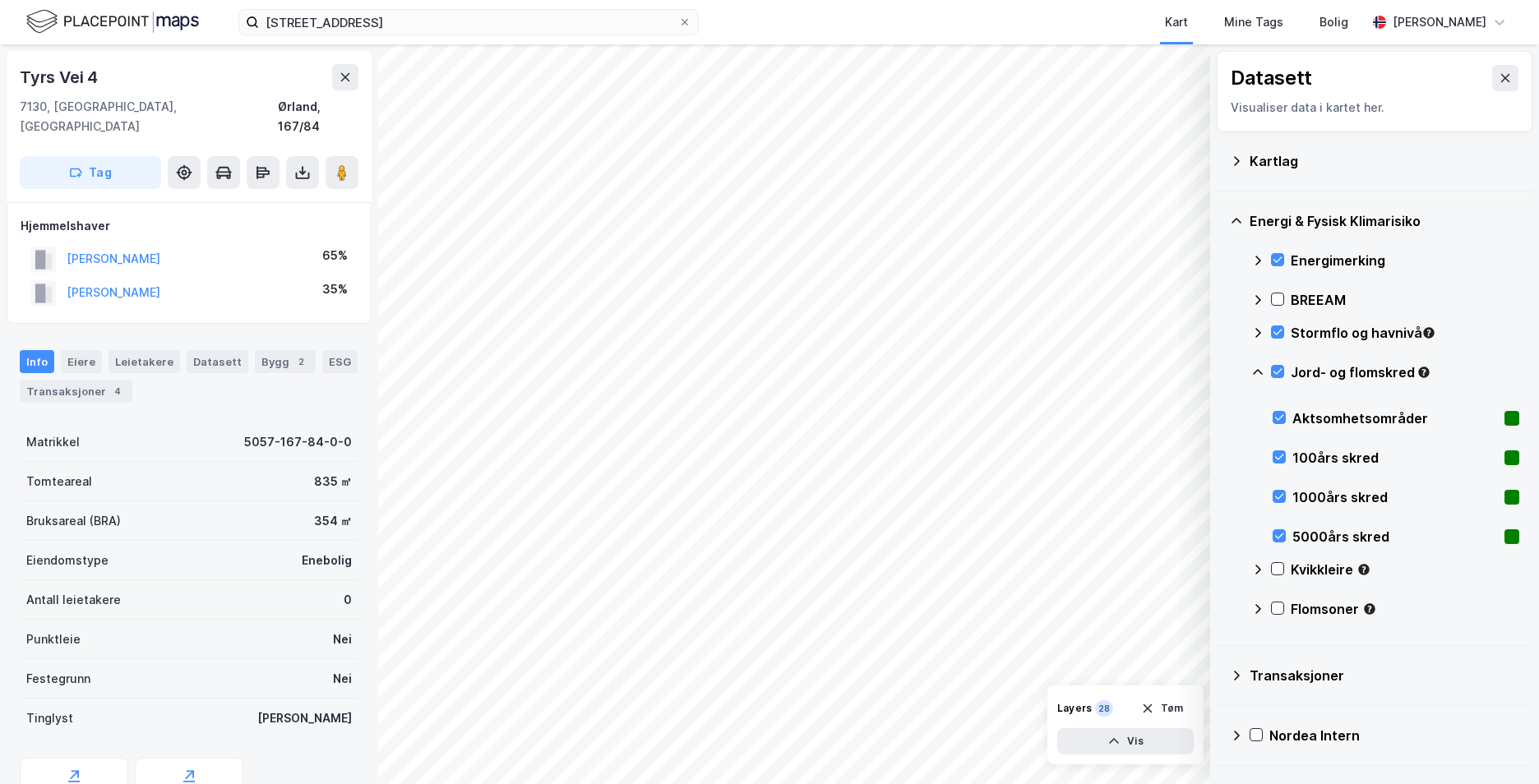
click at [1262, 376] on icon at bounding box center [1258, 373] width 14 height 14
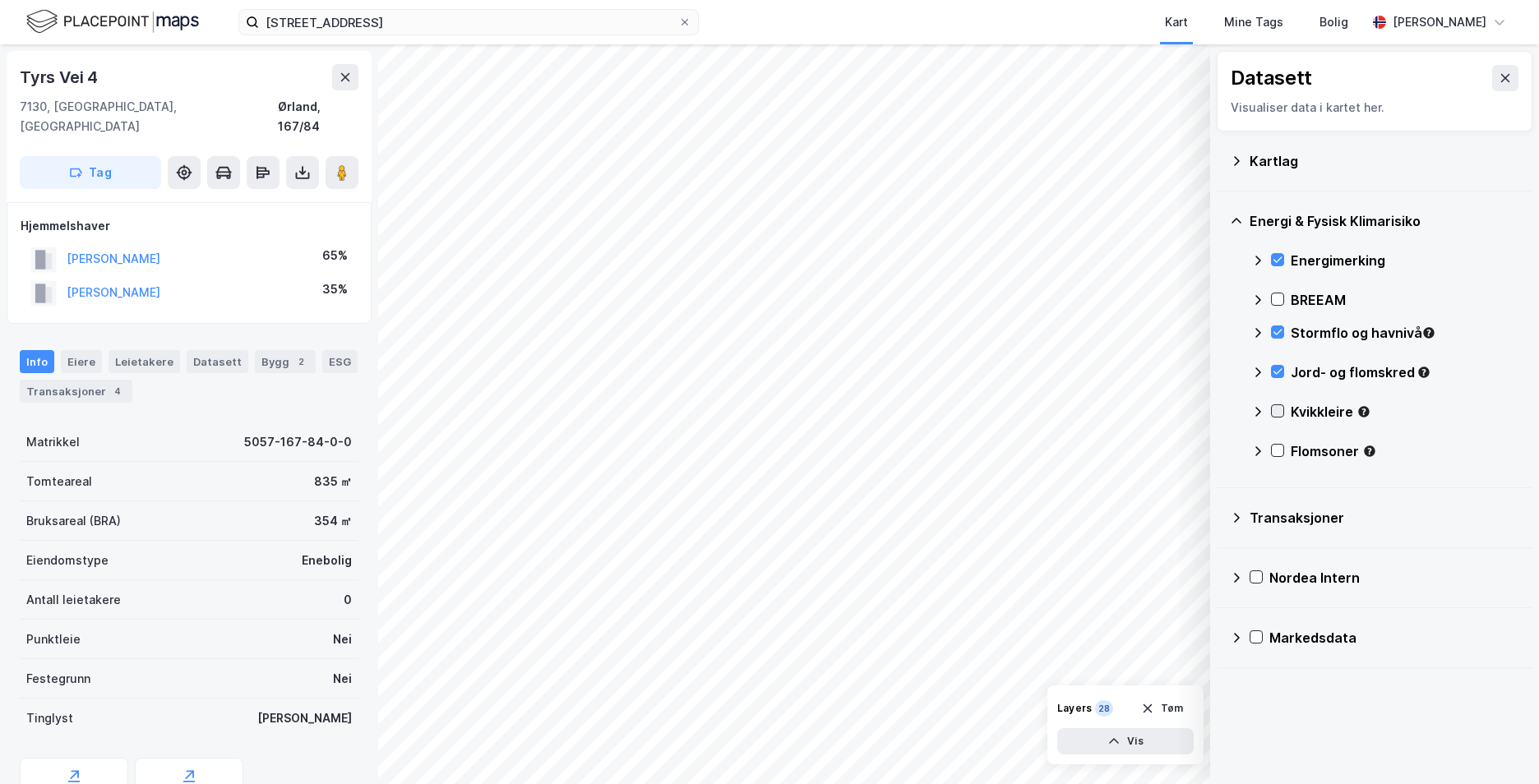
click at [1277, 411] on icon at bounding box center [1278, 411] width 12 height 12
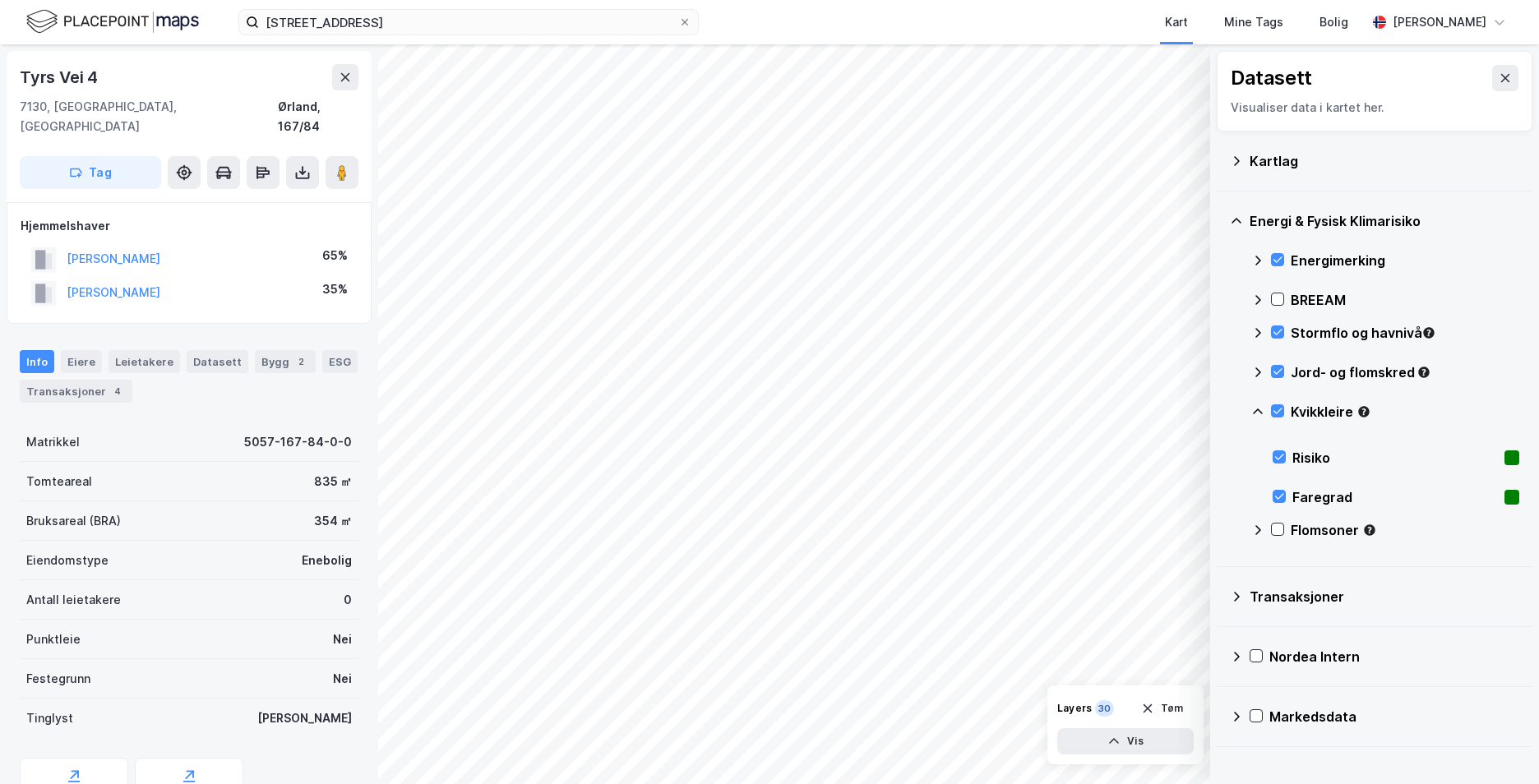
click at [1258, 411] on icon at bounding box center [1258, 411] width 14 height 14
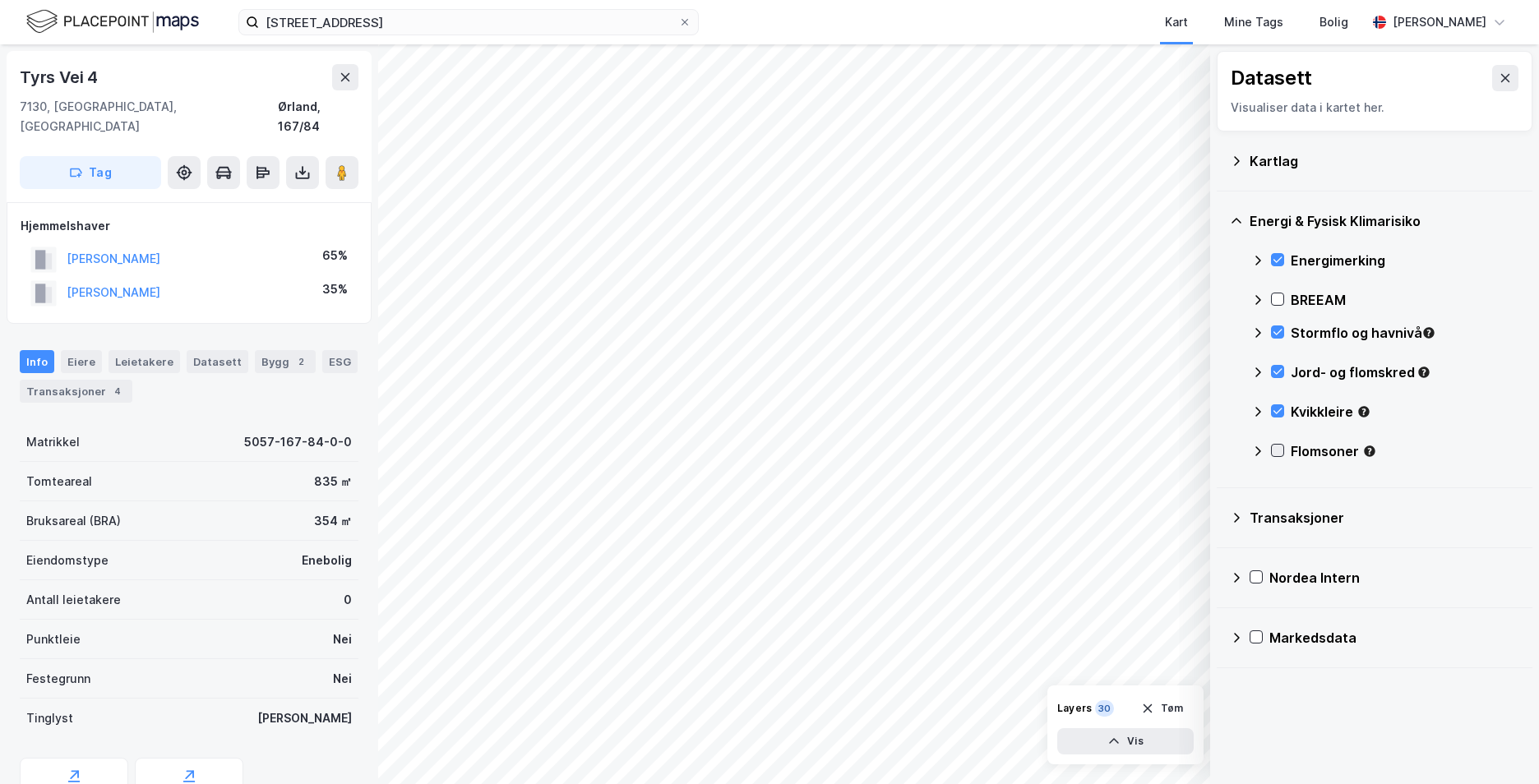
click at [1274, 447] on icon at bounding box center [1278, 450] width 12 height 12
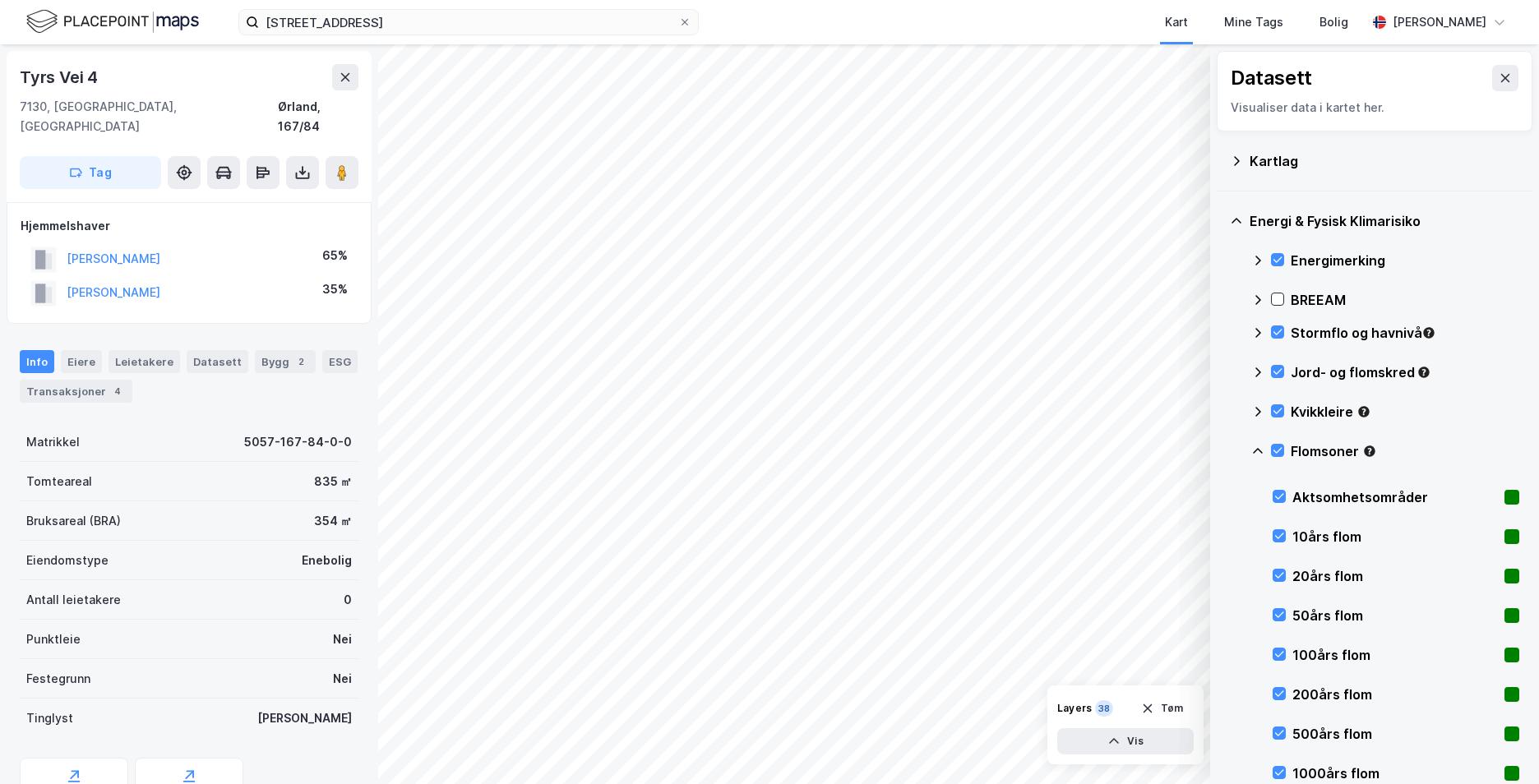
click at [1255, 449] on icon at bounding box center [1258, 451] width 14 height 14
